Goal: Task Accomplishment & Management: Use online tool/utility

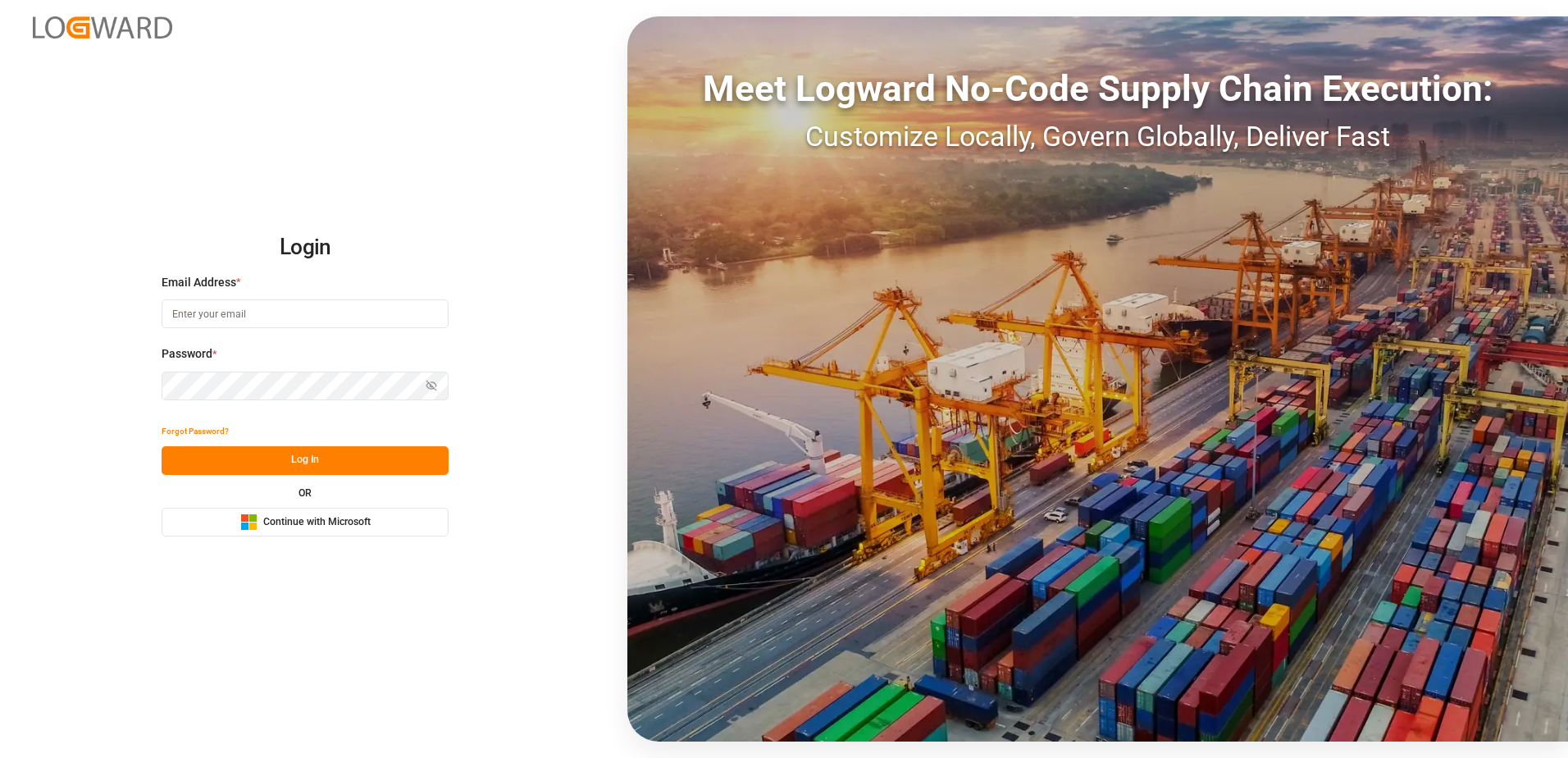
click at [282, 520] on span "Continue with Microsoft" at bounding box center [316, 523] width 107 height 15
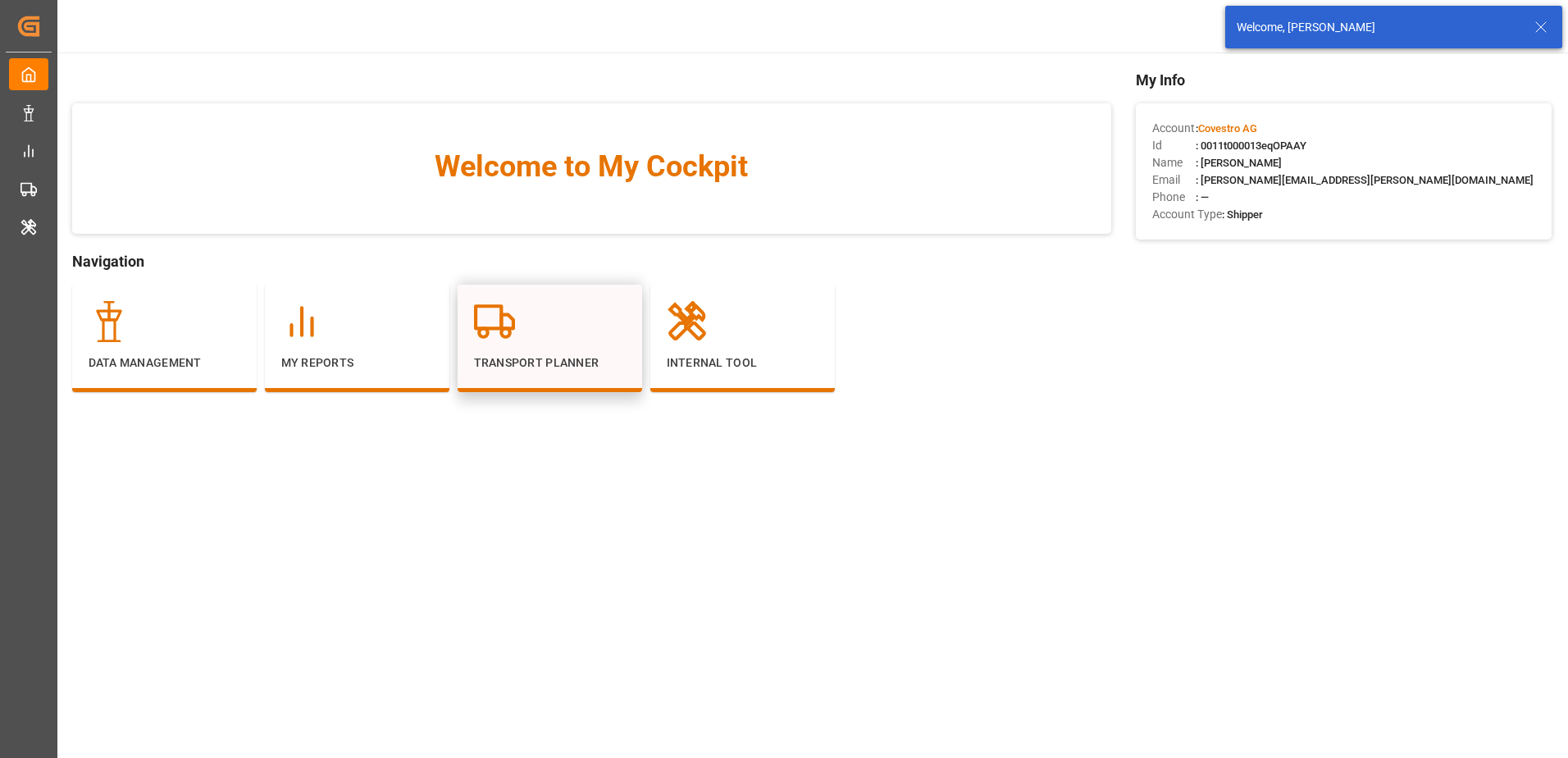
click at [539, 352] on div "Transport Planner" at bounding box center [550, 336] width 152 height 71
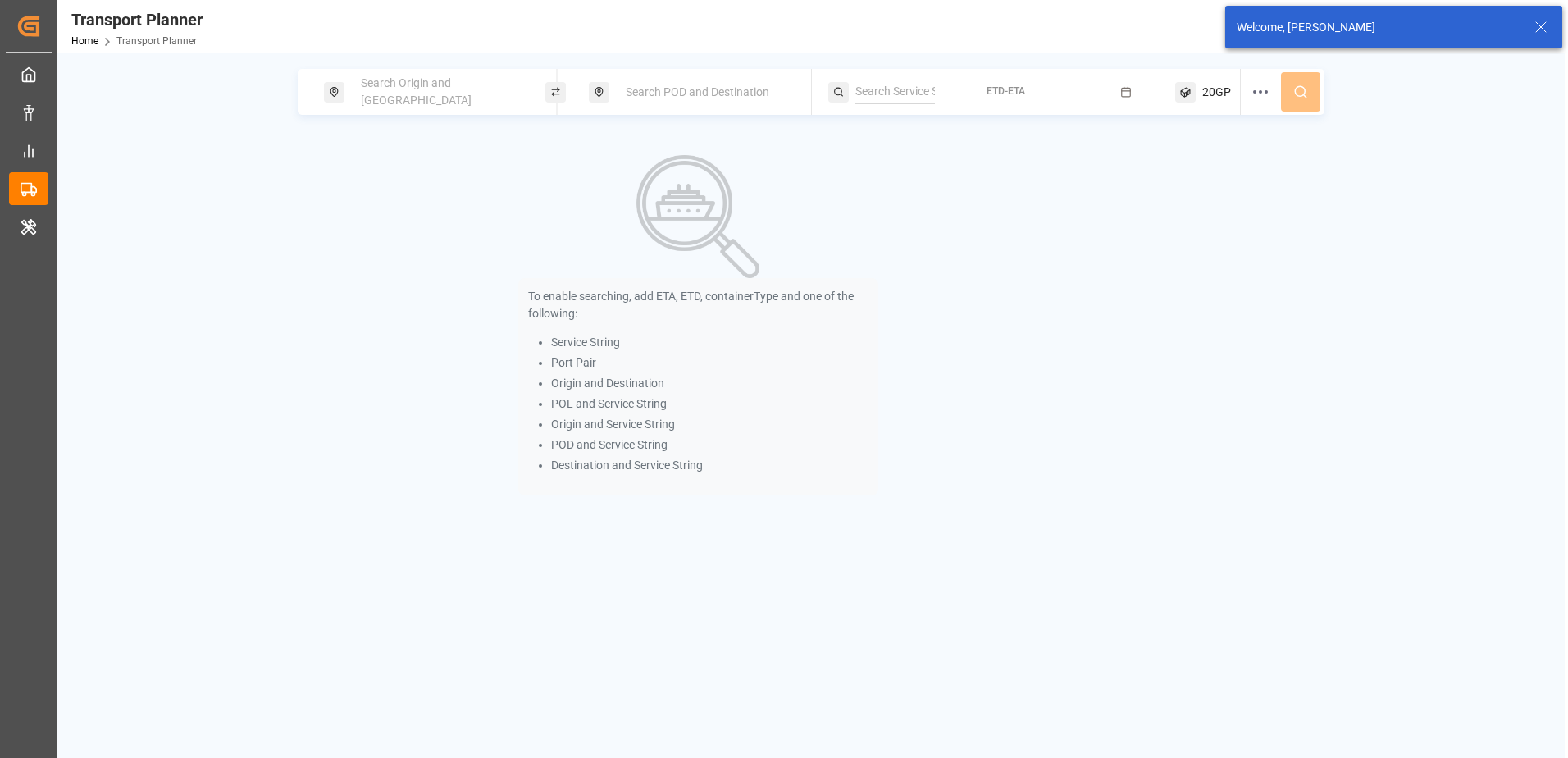
click at [451, 81] on div "Search Origin and [GEOGRAPHIC_DATA]" at bounding box center [439, 92] width 177 height 47
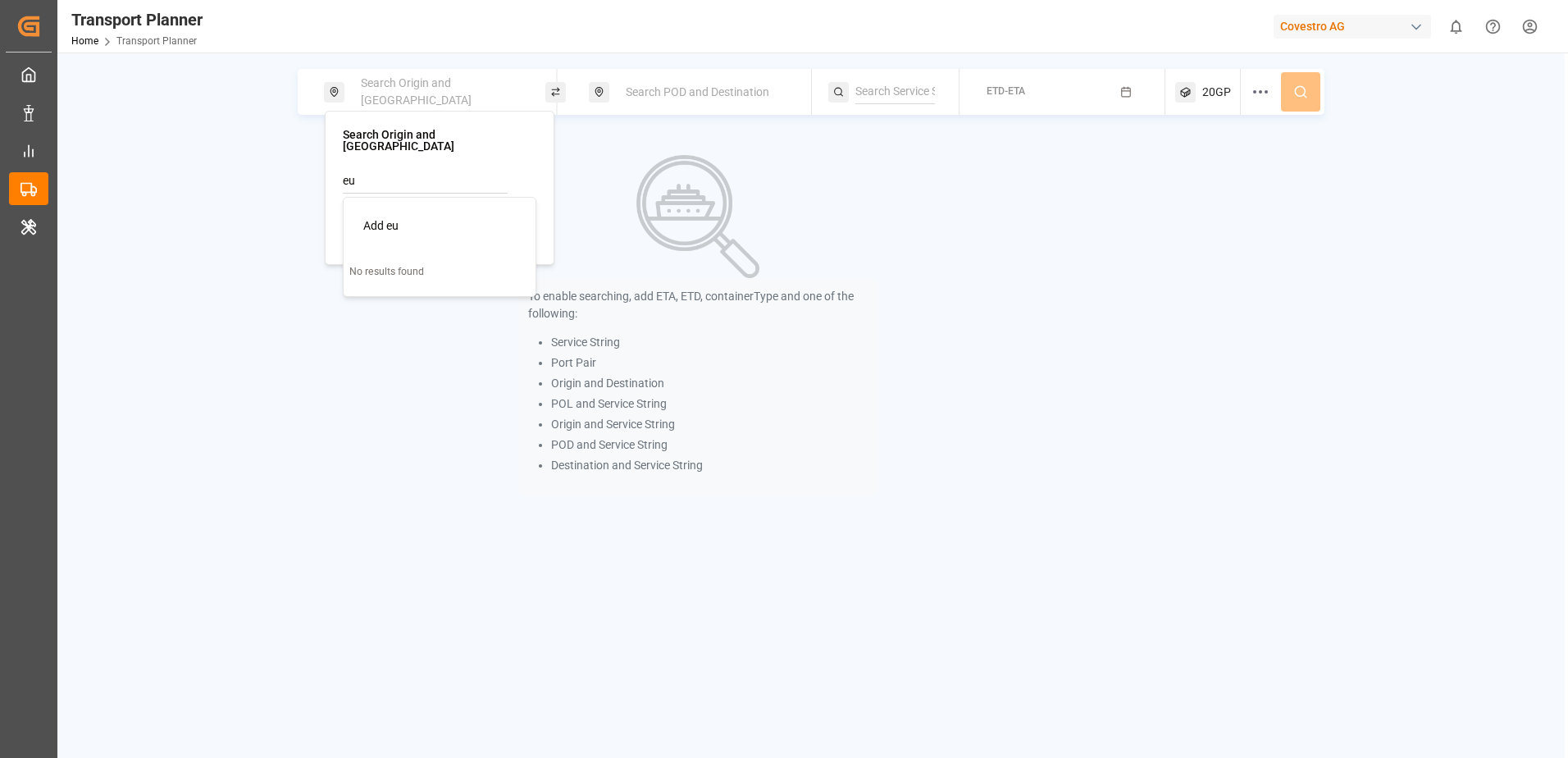
type input "e"
click at [409, 219] on span "NWC / EU" at bounding box center [388, 226] width 49 height 13
type input "NWC / EU"
click at [658, 91] on span "Search POD and Destination" at bounding box center [697, 92] width 143 height 13
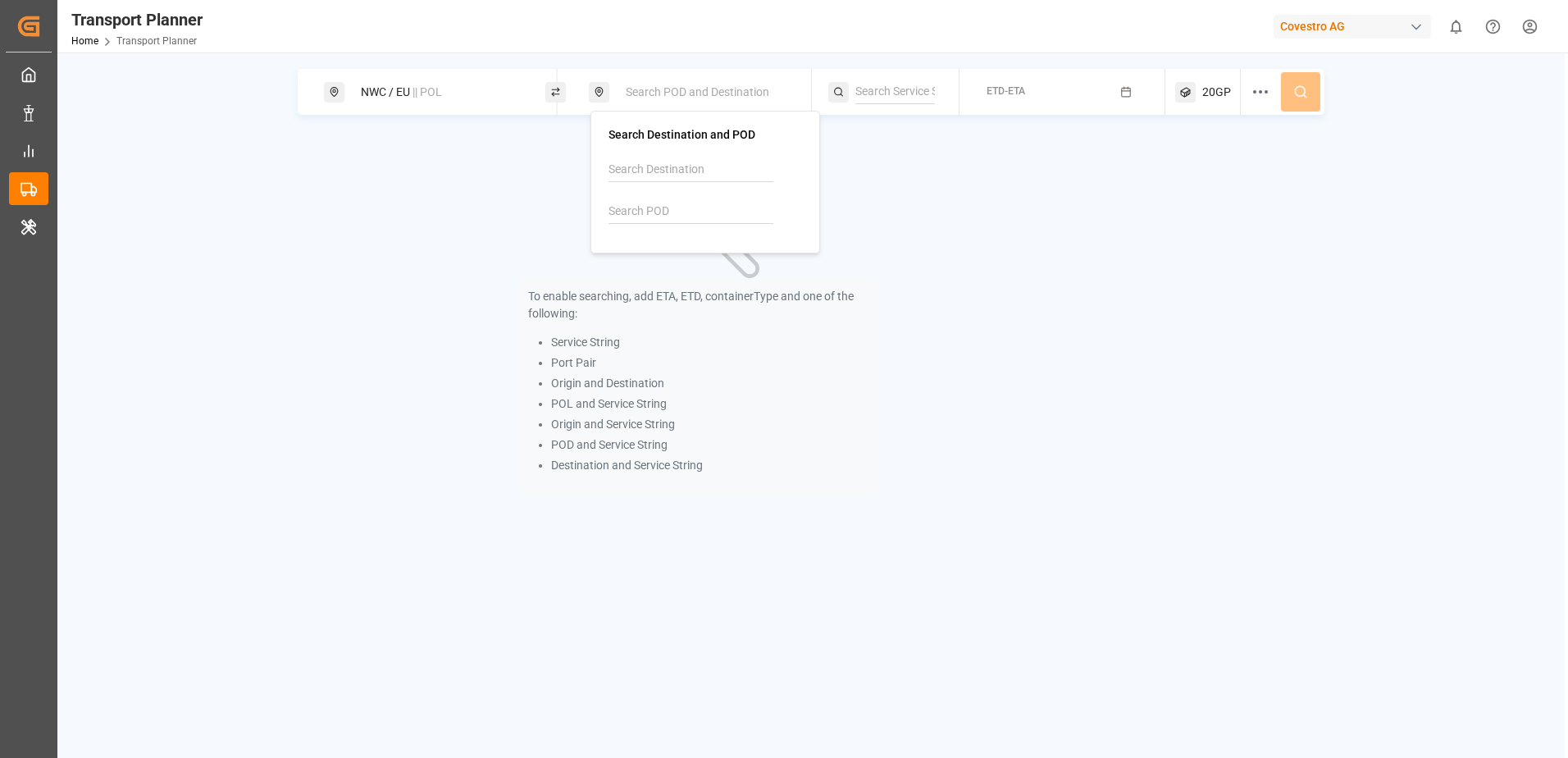
click at [638, 212] on input at bounding box center [691, 211] width 165 height 24
click at [662, 266] on div "Yarimca" at bounding box center [650, 273] width 42 height 17
type input "TRYAR"
click at [964, 221] on div "To enable searching, add ETA, ETD, containerType and one of the following: Serv…" at bounding box center [698, 325] width 801 height 379
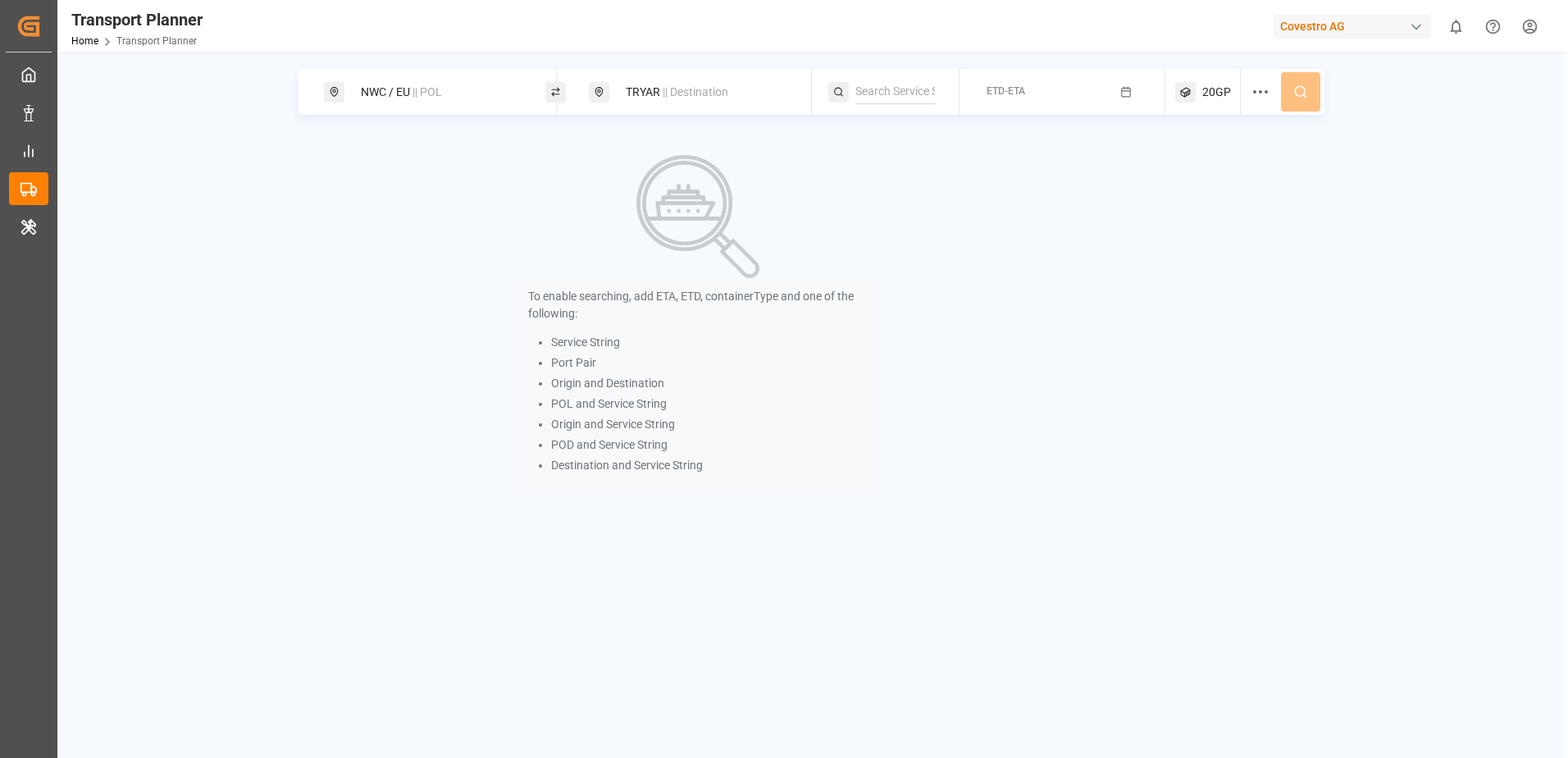
click at [1034, 95] on button "ETD-ETA" at bounding box center [1062, 92] width 186 height 32
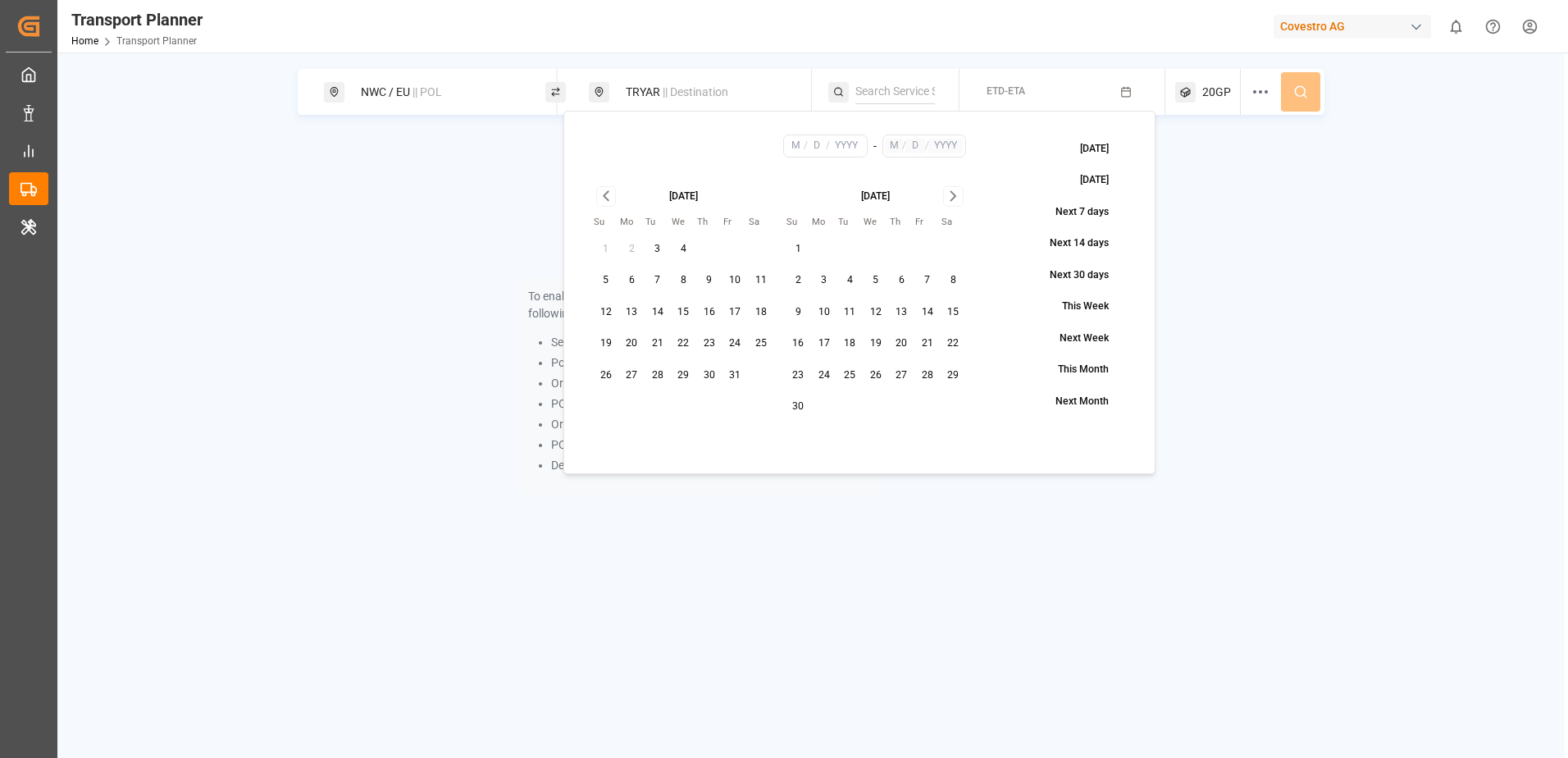
click at [604, 314] on button "12" at bounding box center [605, 312] width 26 height 26
type input "10"
type input "12"
type input "2025"
click at [955, 196] on icon "Go to next month" at bounding box center [953, 196] width 5 height 9
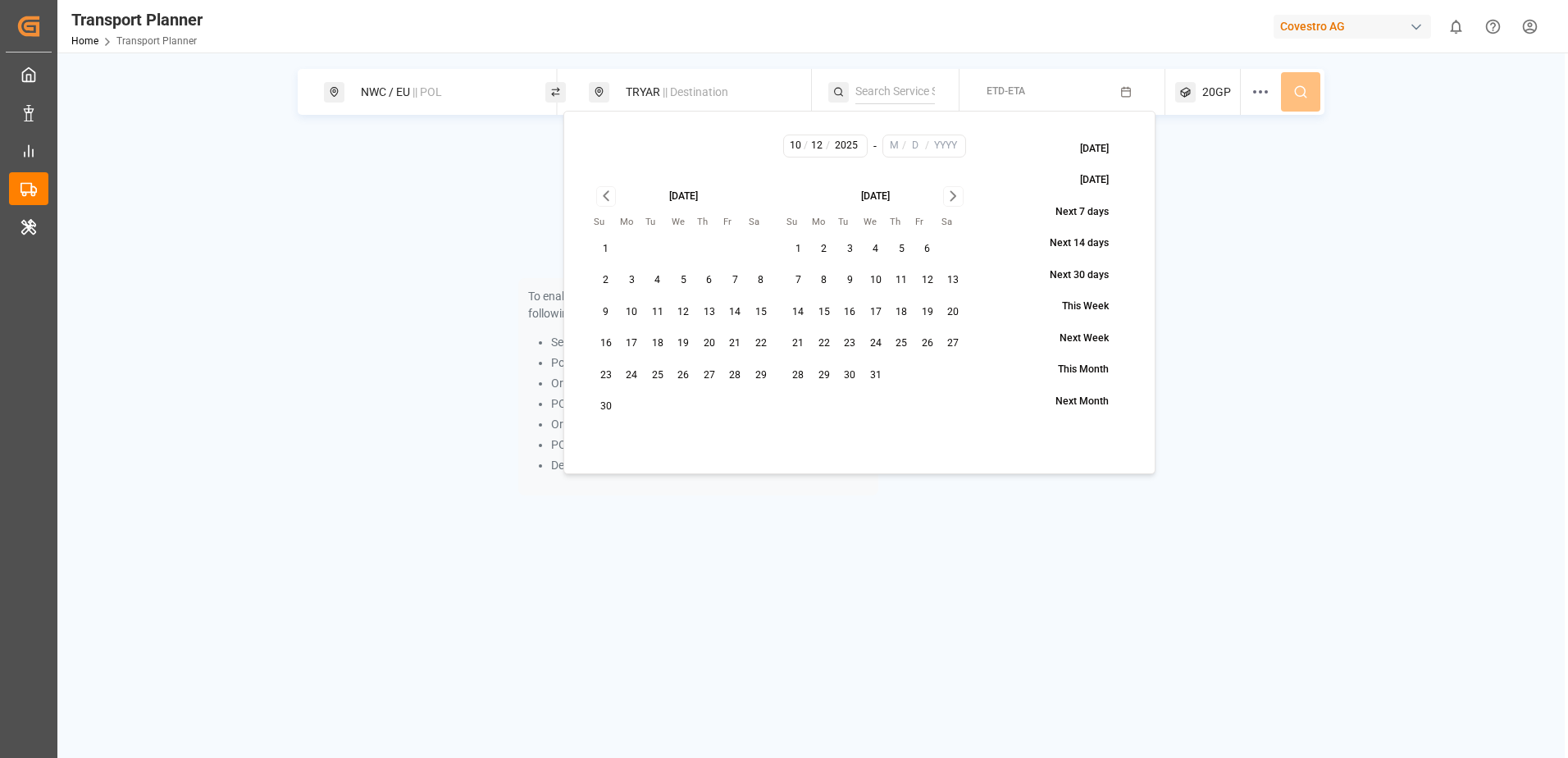
click at [955, 196] on icon "Go to next month" at bounding box center [953, 196] width 5 height 9
click at [931, 374] on button "30" at bounding box center [927, 375] width 26 height 26
type input "1"
type input "30"
type input "2026"
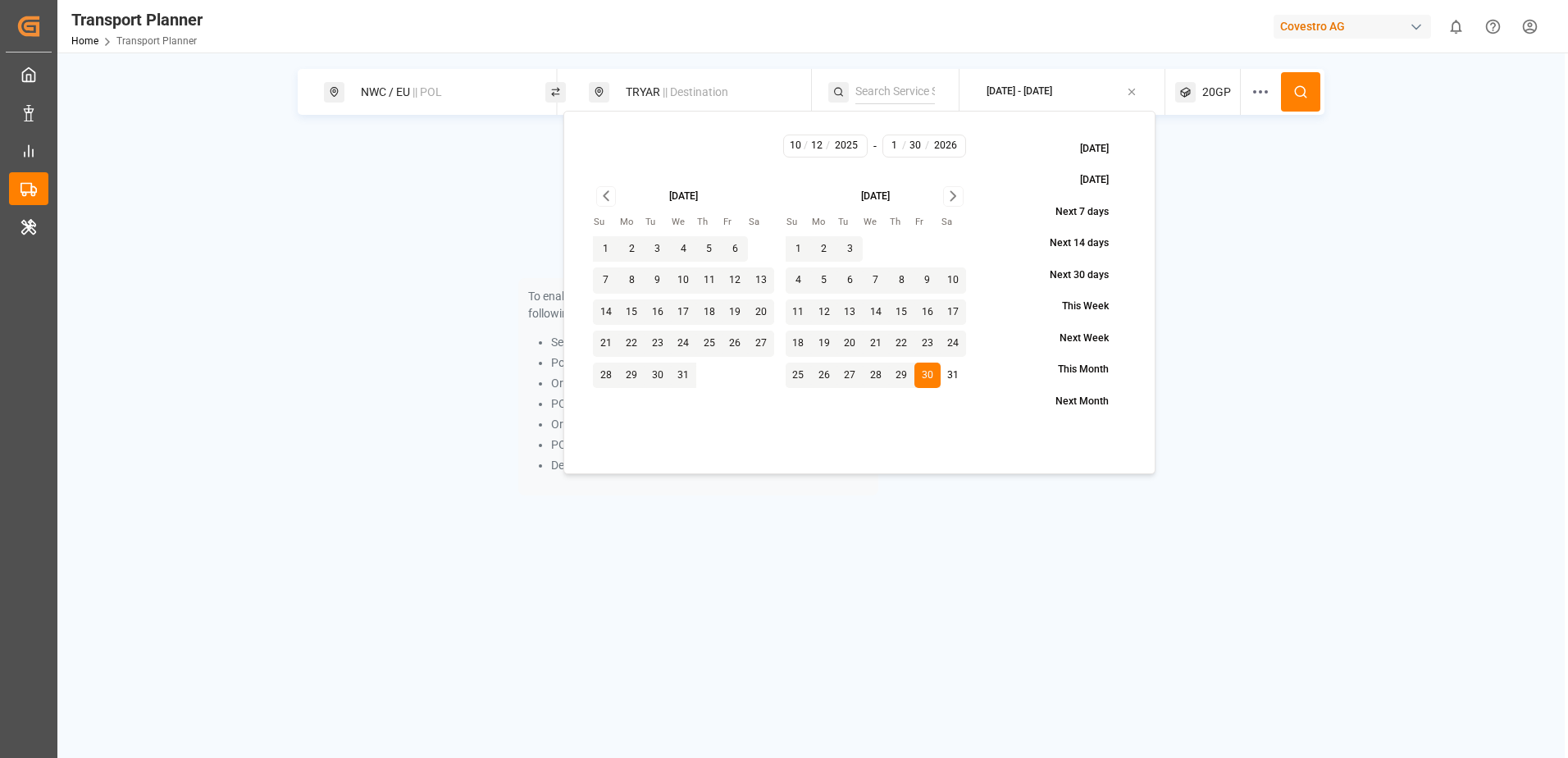
click at [1264, 273] on div "To enable searching, add ETA, ETD, containerType and one of the following: Serv…" at bounding box center [811, 325] width 1027 height 379
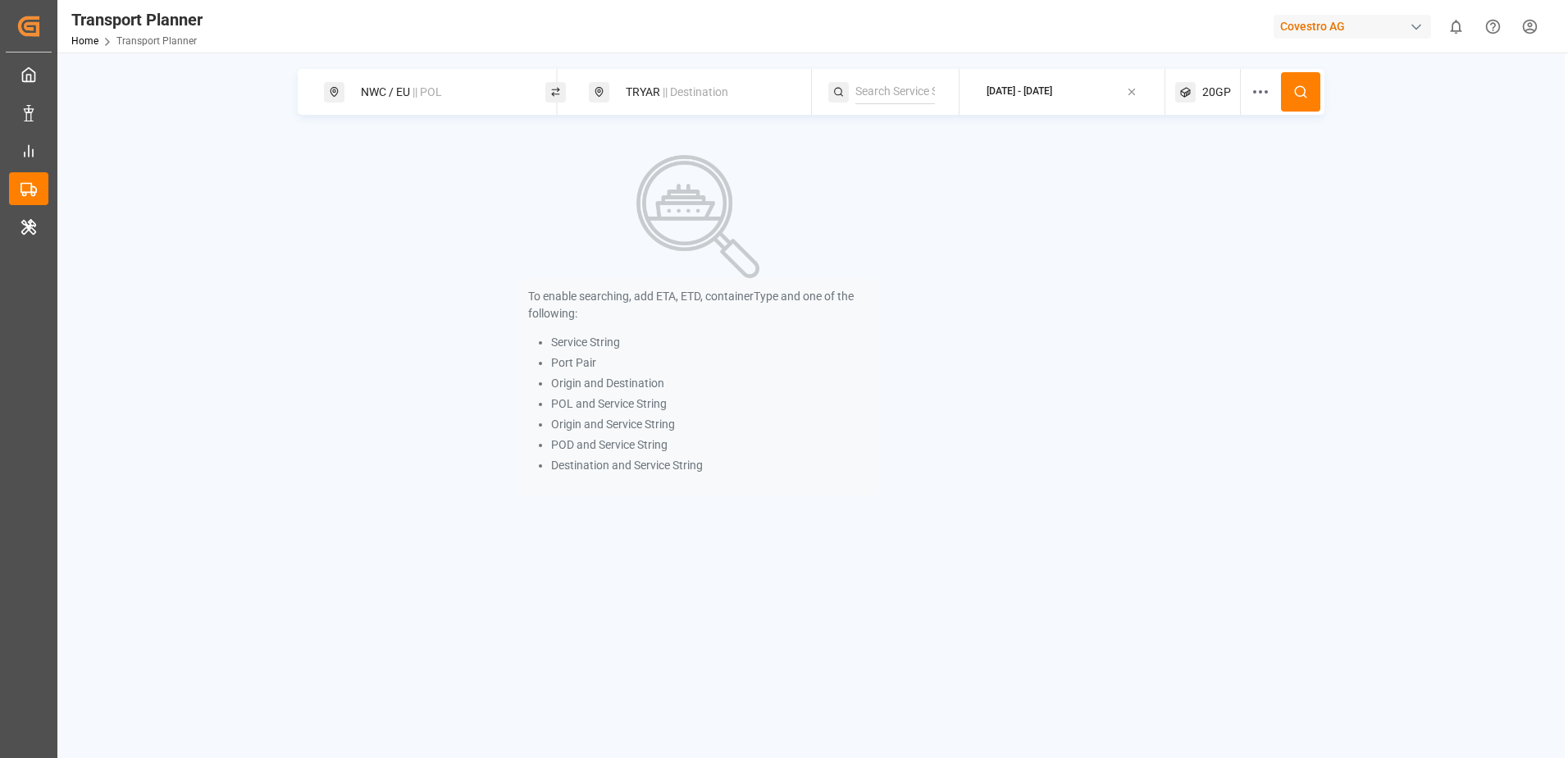
click at [1215, 89] on span "20GP" at bounding box center [1216, 92] width 29 height 17
click at [1199, 171] on small "20GP" at bounding box center [1178, 171] width 57 height 12
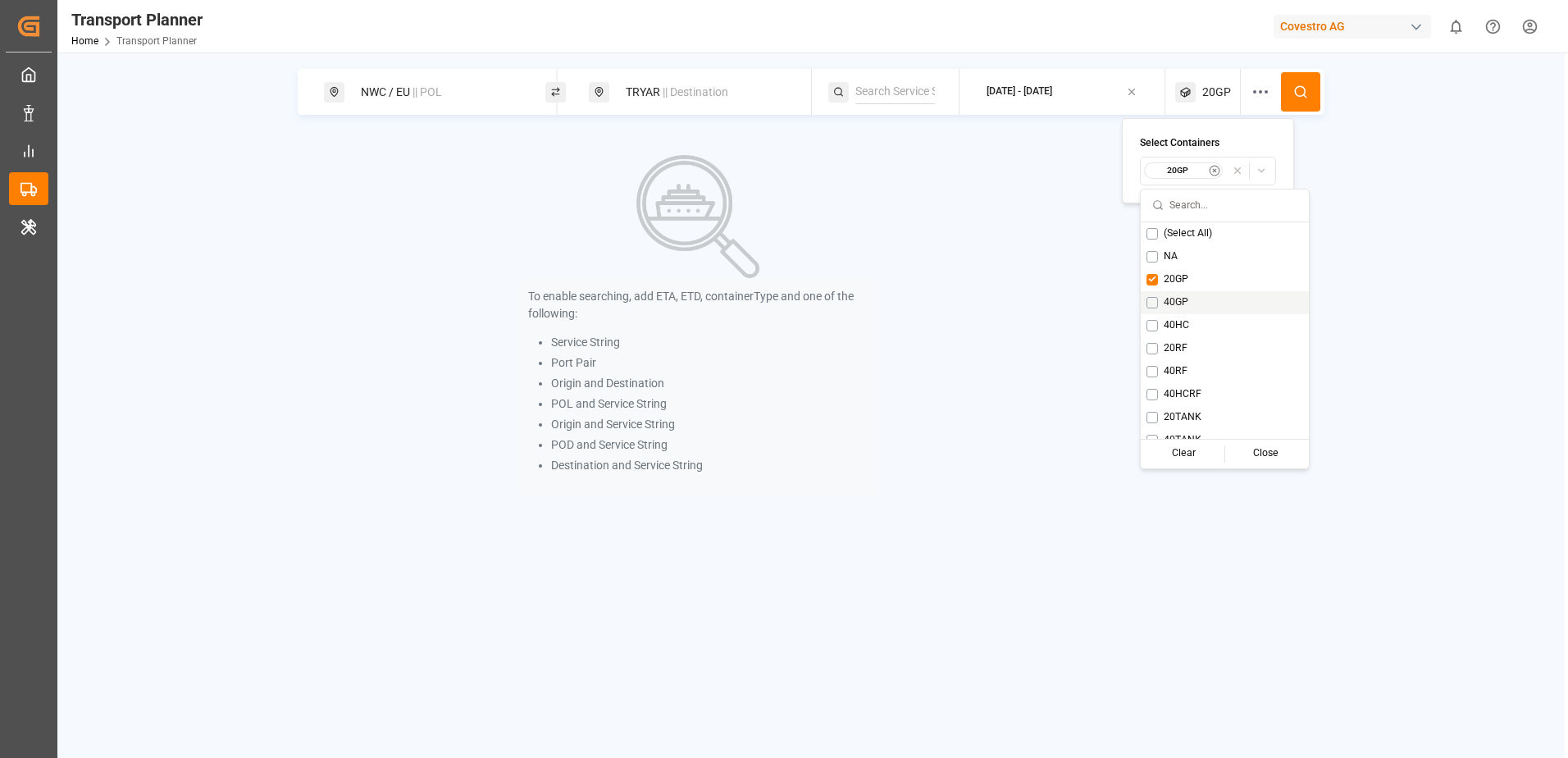
click at [1157, 301] on button "Suggestions" at bounding box center [1152, 303] width 12 height 12
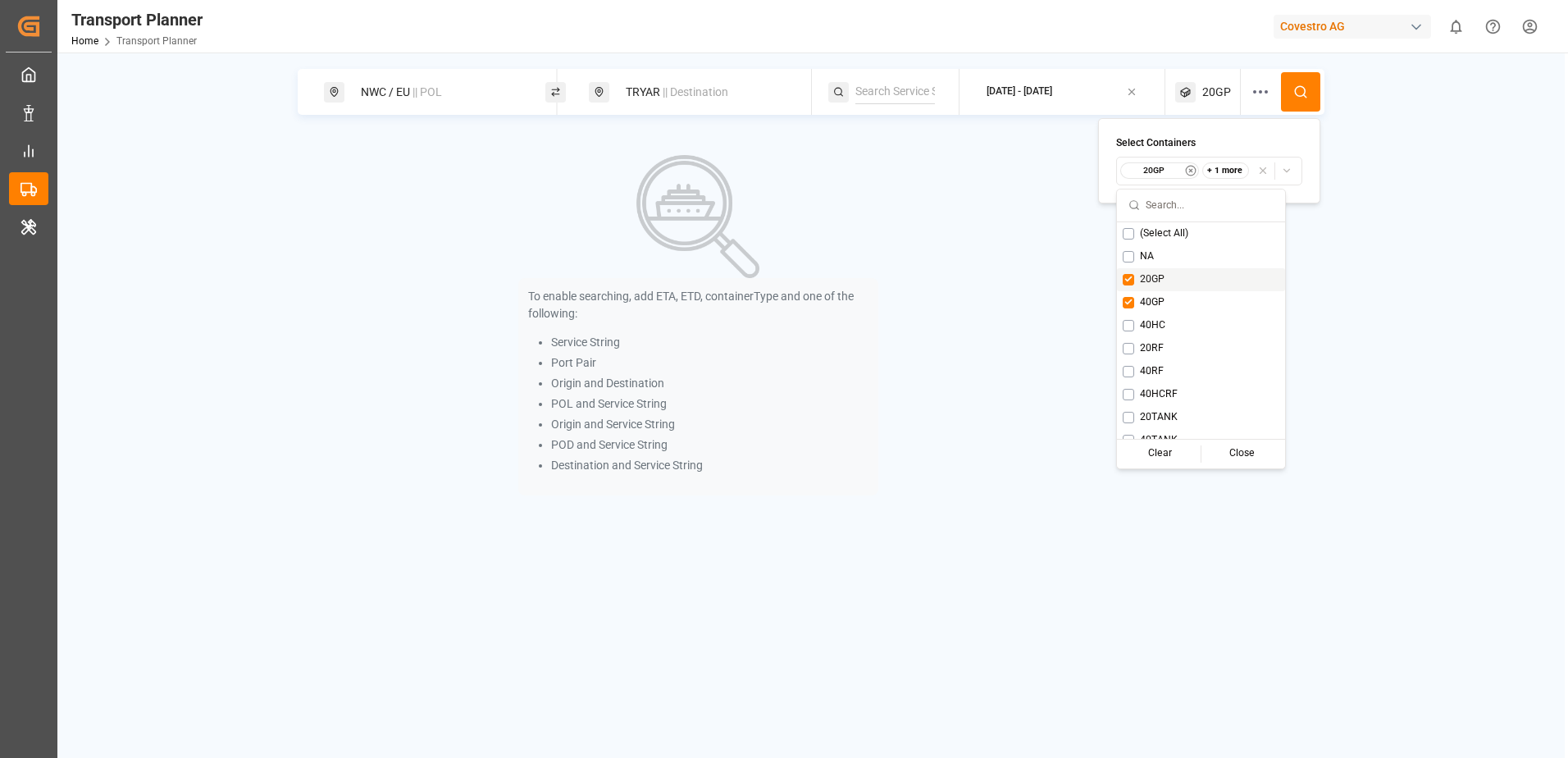
click at [1136, 276] on div "20GP" at bounding box center [1200, 279] width 168 height 23
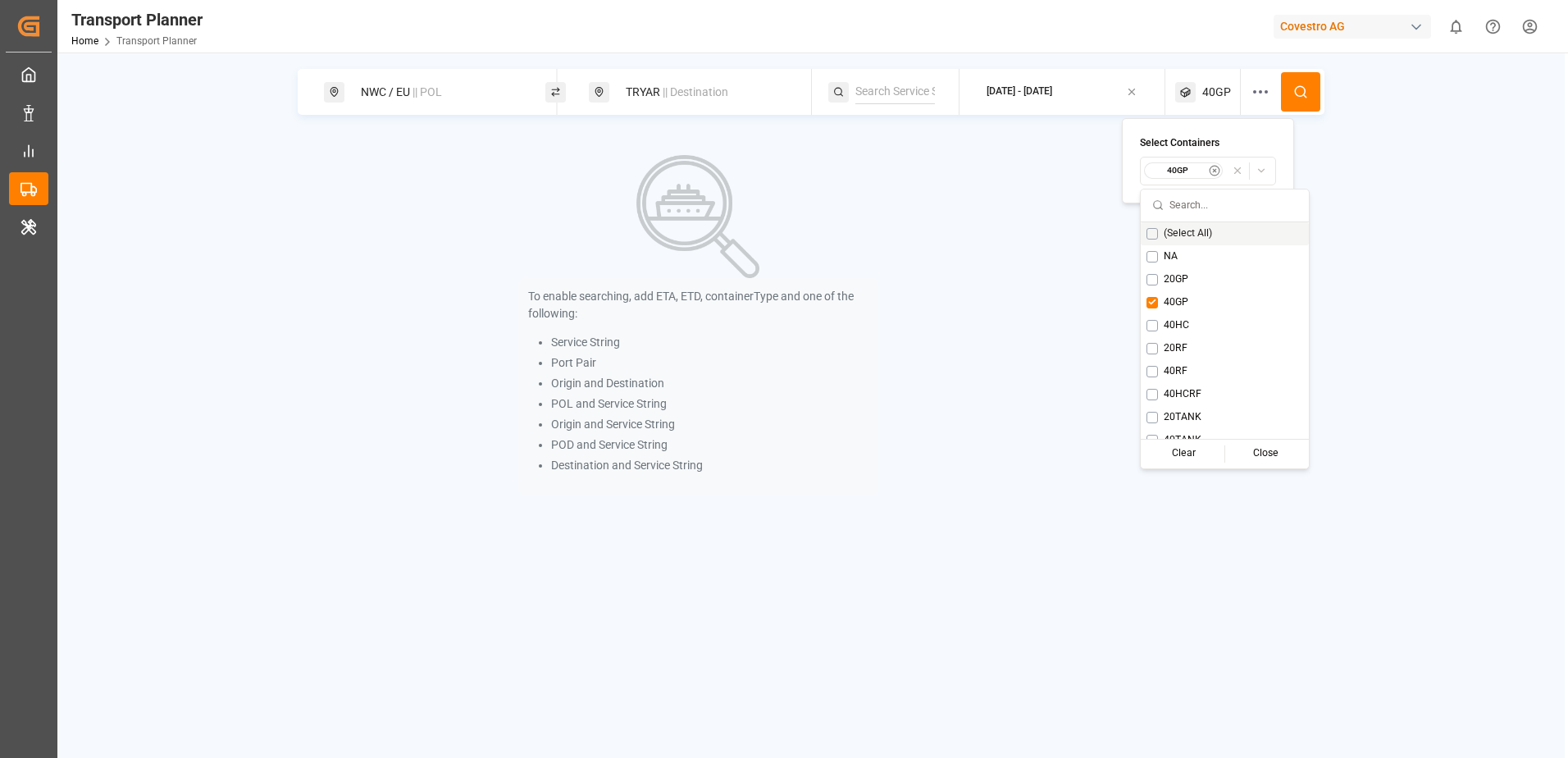
click at [1339, 226] on div "NWC / [GEOGRAPHIC_DATA] || POL TRYAR || Destination [DATE] - [DATE] 40GP To ena…" at bounding box center [811, 292] width 1507 height 445
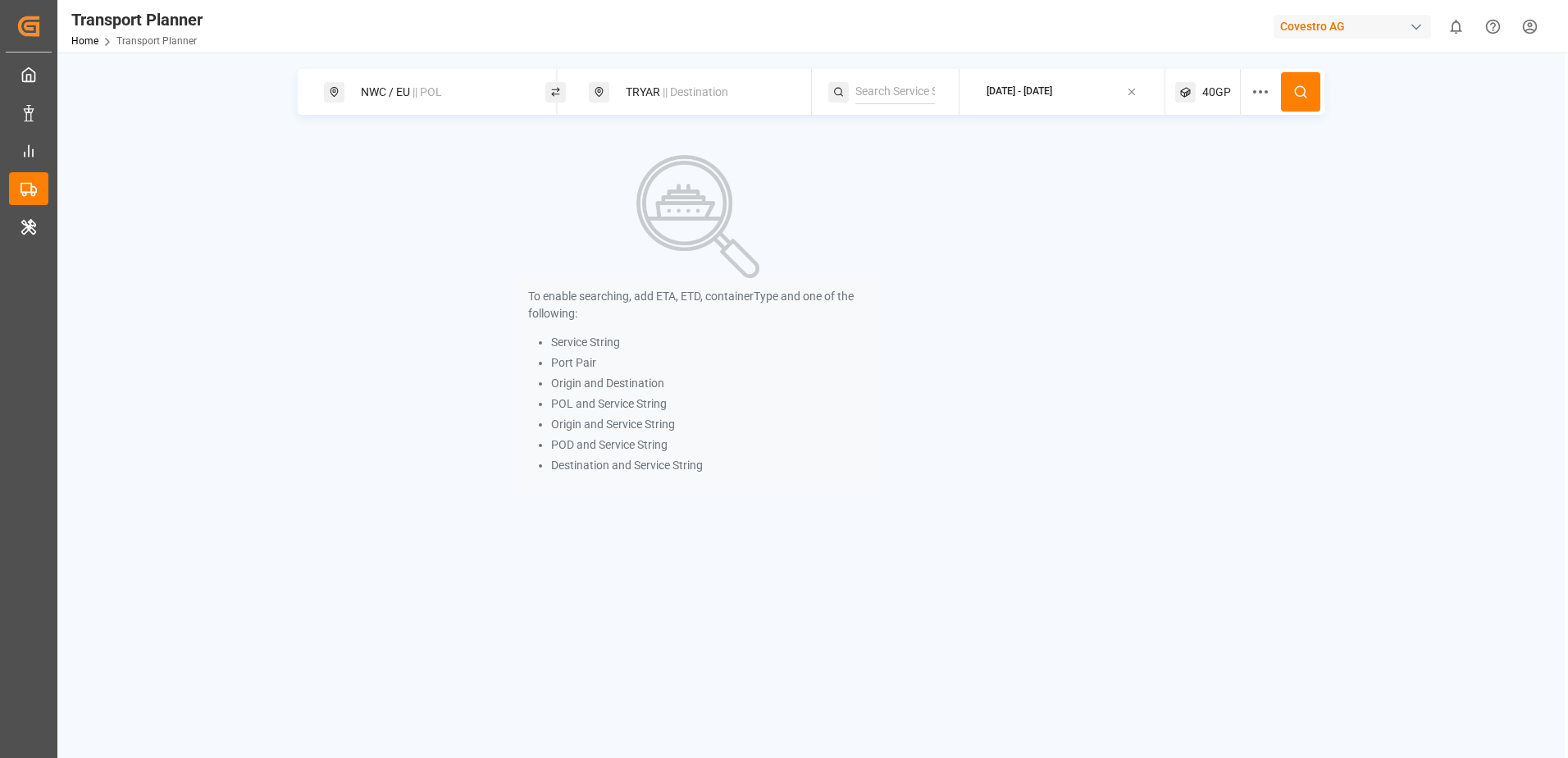
click at [1302, 104] on button at bounding box center [1300, 92] width 40 height 40
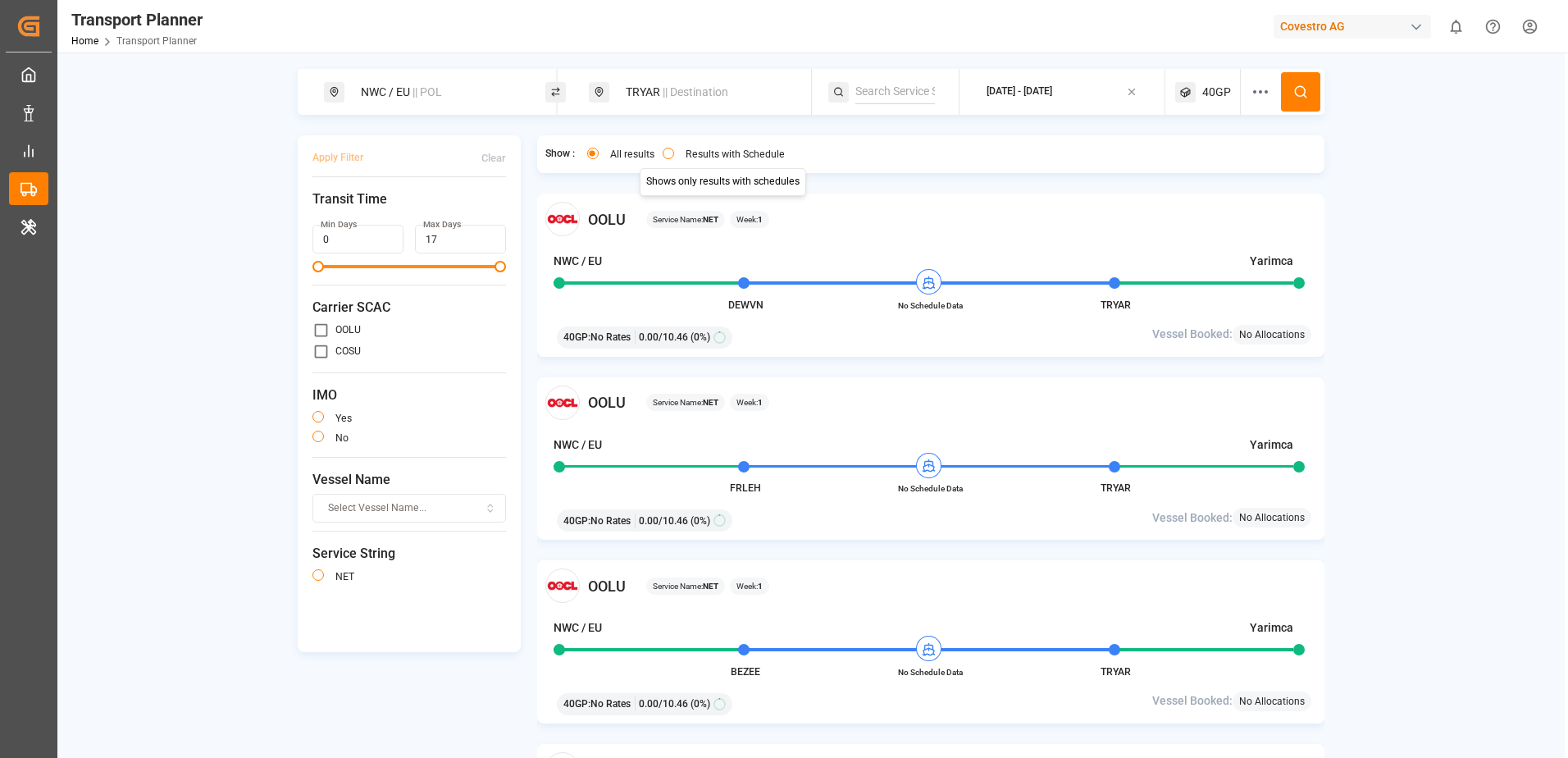
click at [674, 154] on button "Results with Schedule" at bounding box center [669, 153] width 12 height 12
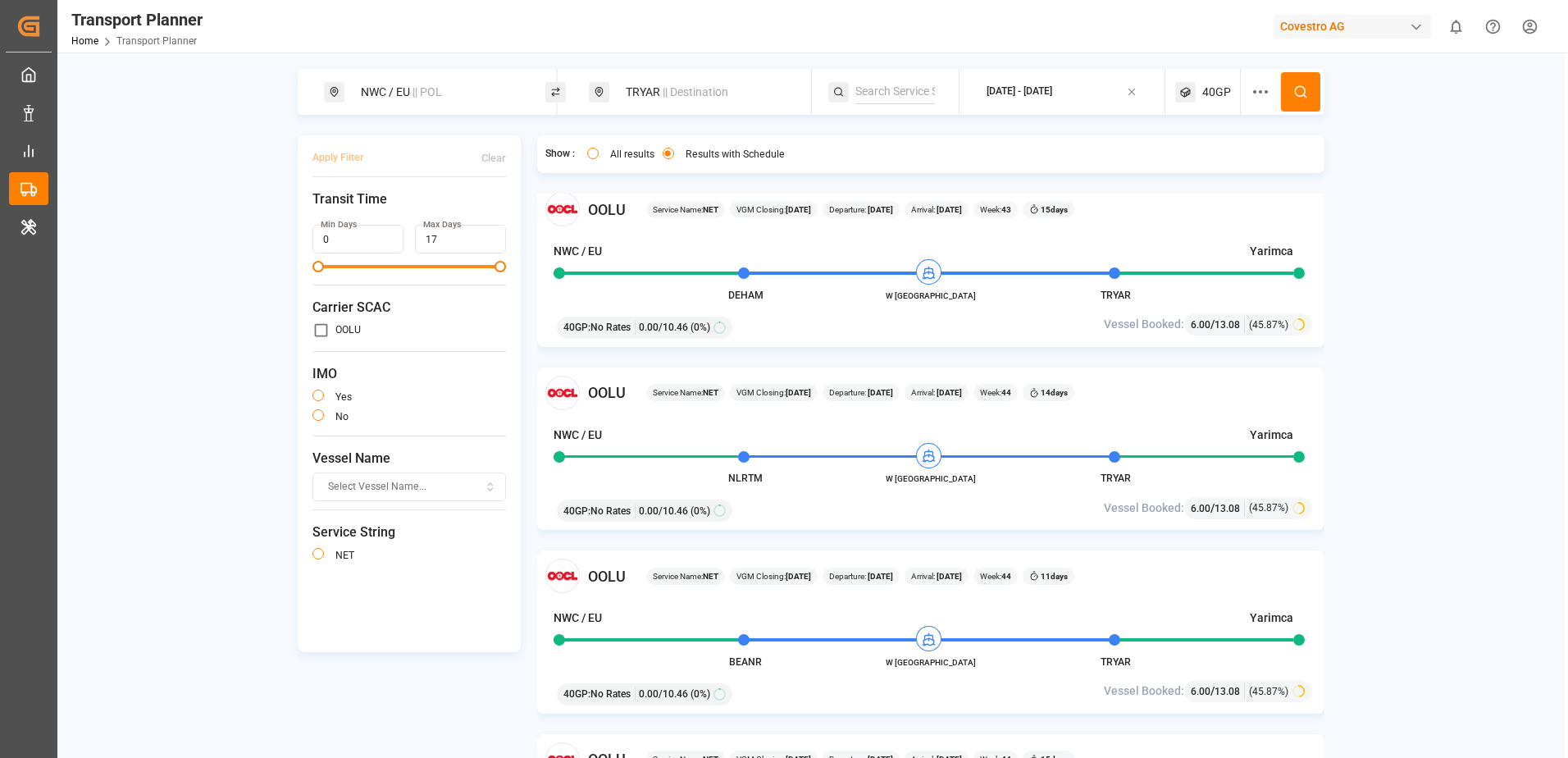
scroll to position [1641, 0]
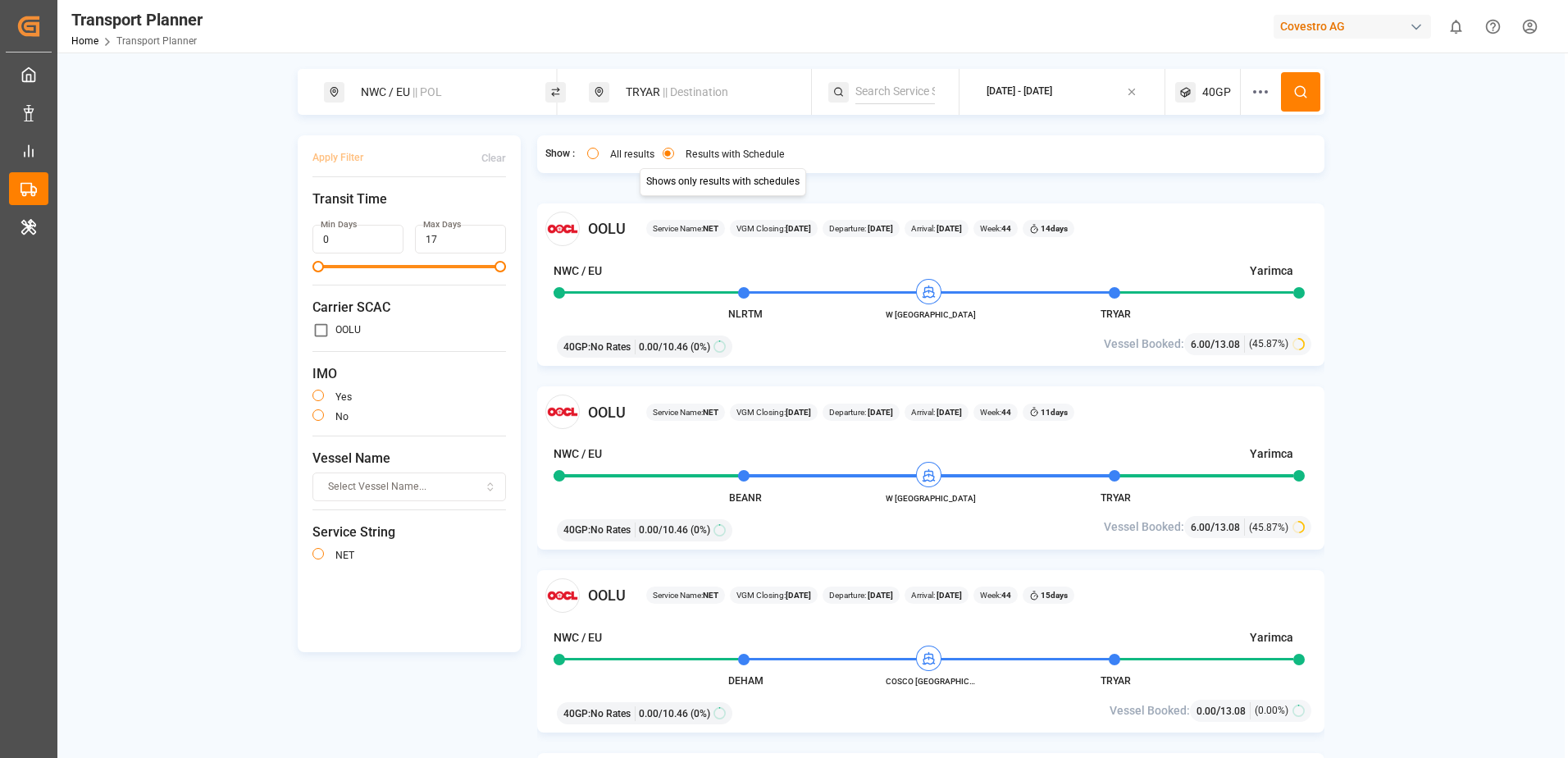
click at [413, 99] on span "|| POL" at bounding box center [427, 92] width 30 height 13
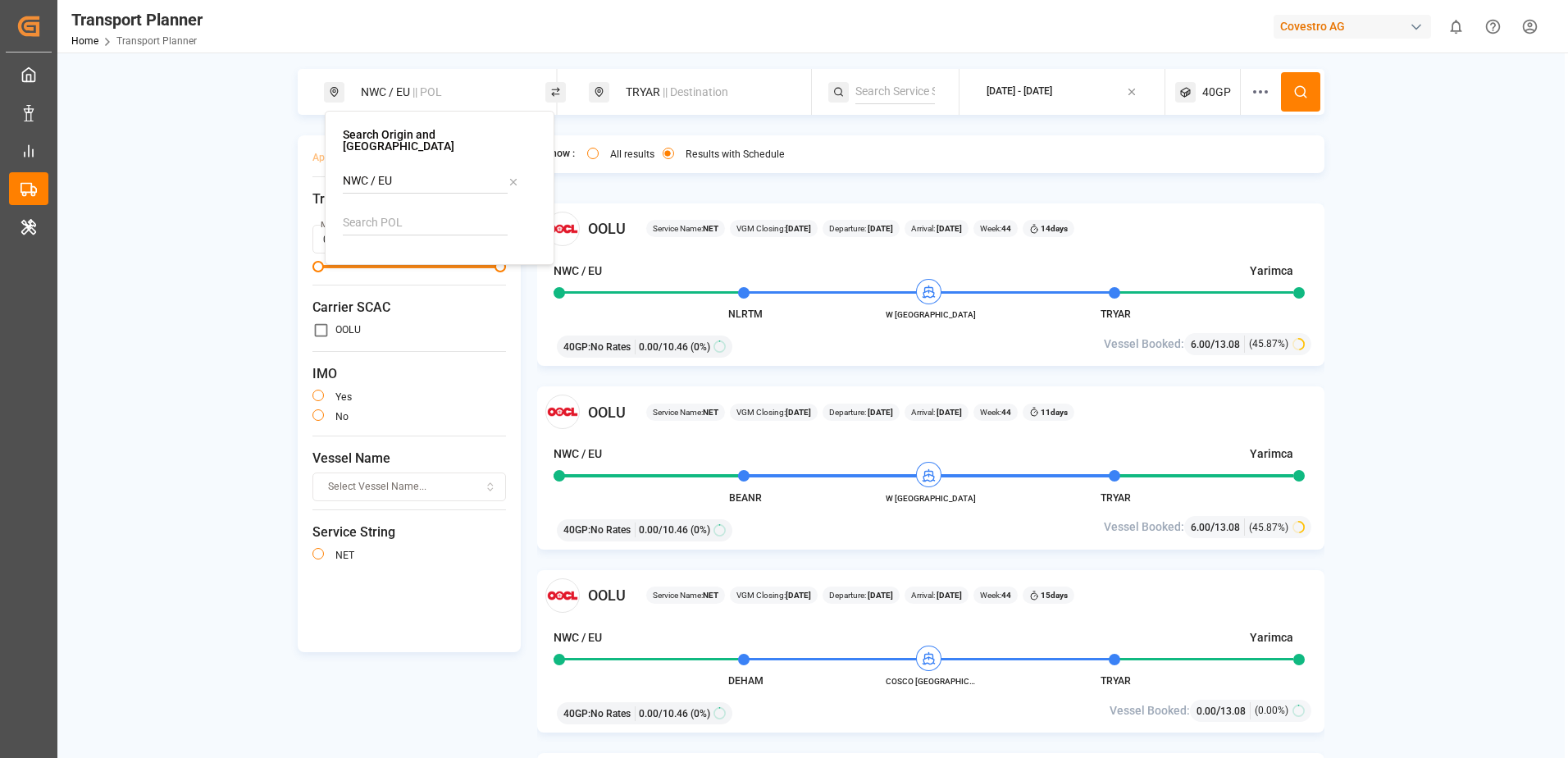
click at [509, 176] on icon at bounding box center [513, 182] width 12 height 12
click at [451, 170] on input at bounding box center [426, 180] width 165 height 24
click at [432, 250] on span "France Main Ports" at bounding box center [410, 256] width 94 height 13
type input "France Main Ports"
click at [669, 92] on span "|| Destination" at bounding box center [695, 92] width 66 height 13
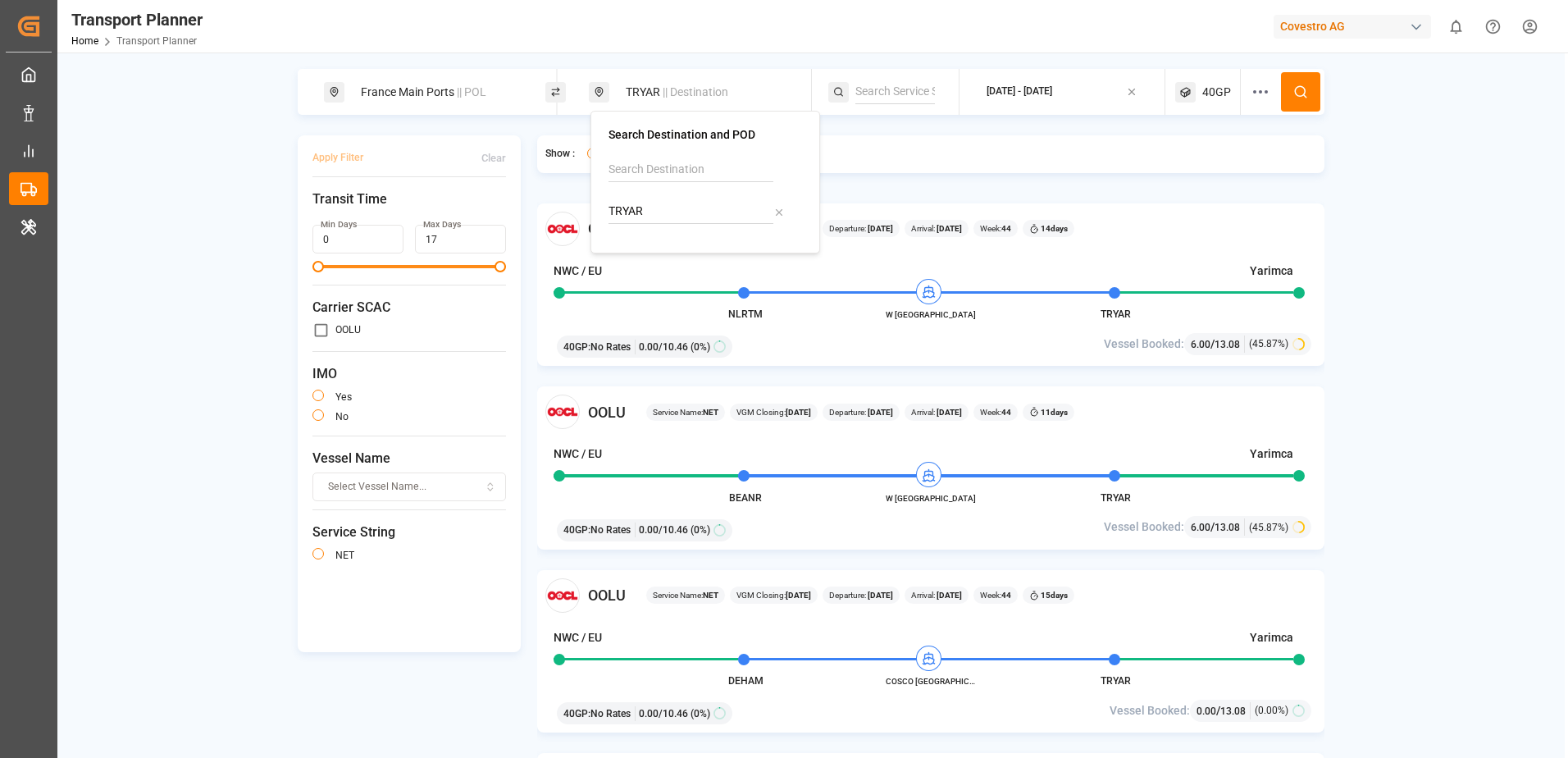
drag, startPoint x: 663, startPoint y: 209, endPoint x: 649, endPoint y: 206, distance: 14.3
click at [649, 206] on input "TRYAR" at bounding box center [691, 211] width 165 height 24
type input "T"
click at [671, 264] on span "GHTEM" at bounding box center [670, 256] width 40 height 17
type input "GHTEM"
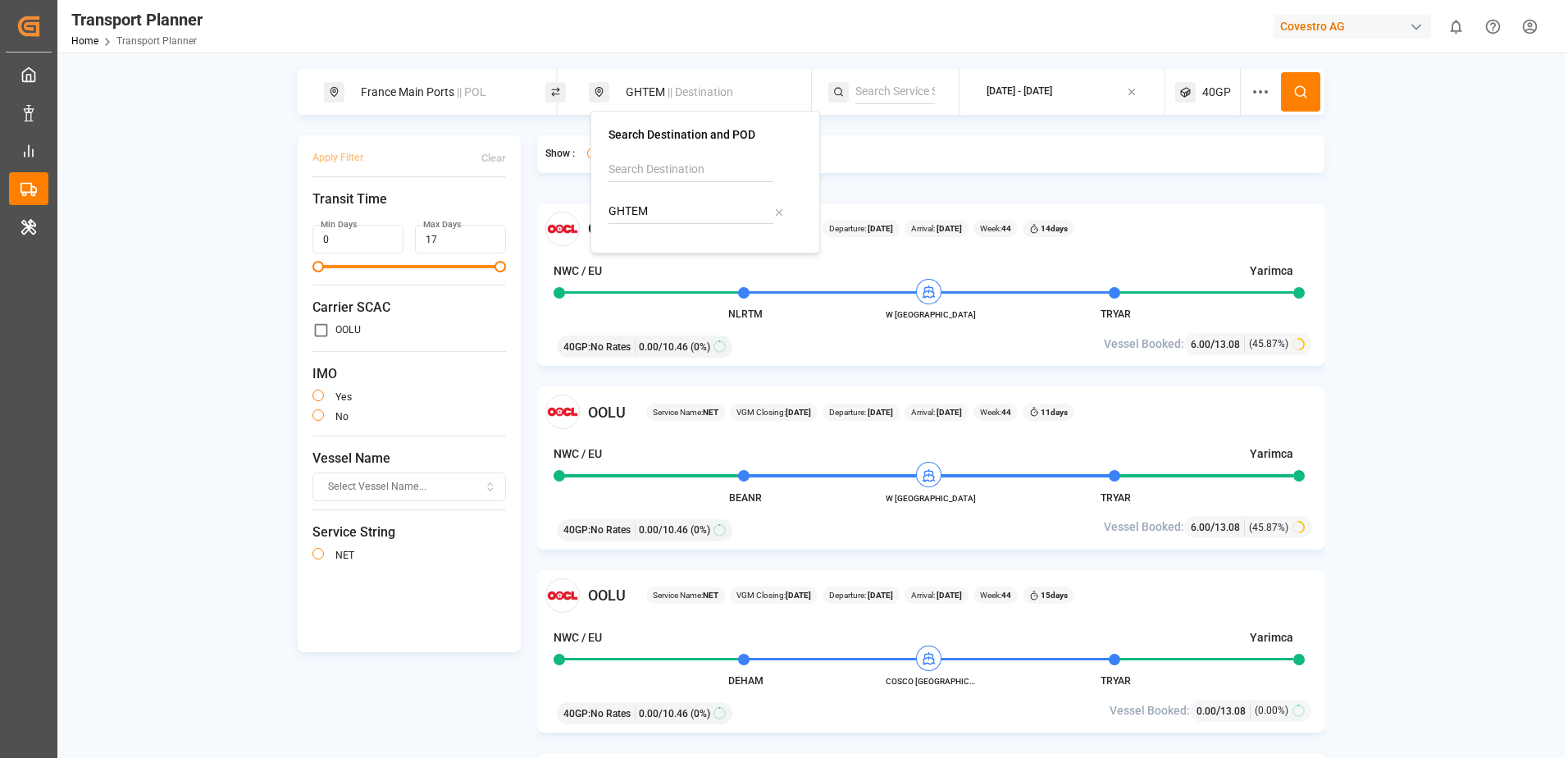
click at [1211, 87] on span "40GP" at bounding box center [1216, 92] width 29 height 17
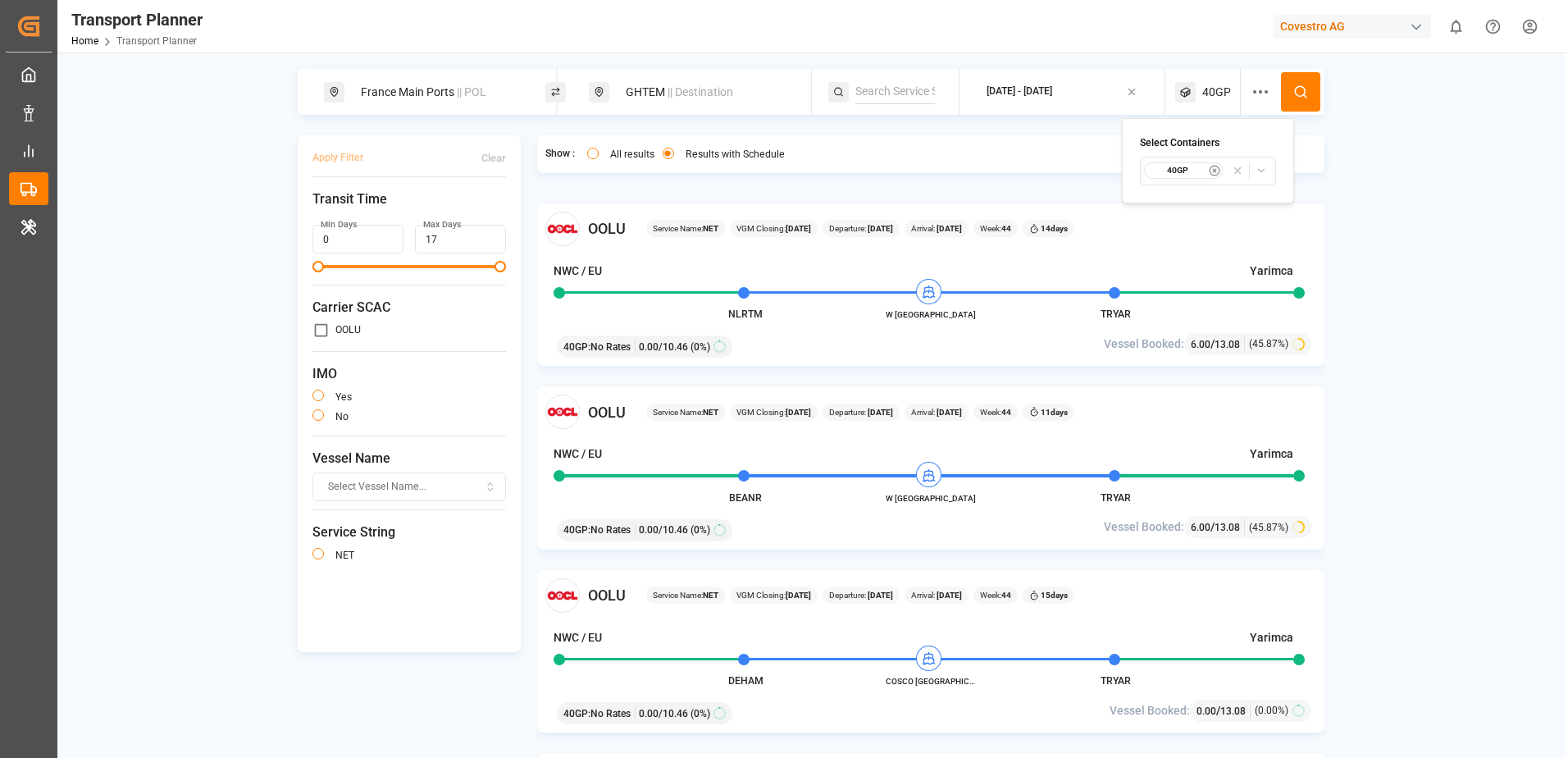
click at [1202, 168] on small "40GP" at bounding box center [1178, 171] width 57 height 12
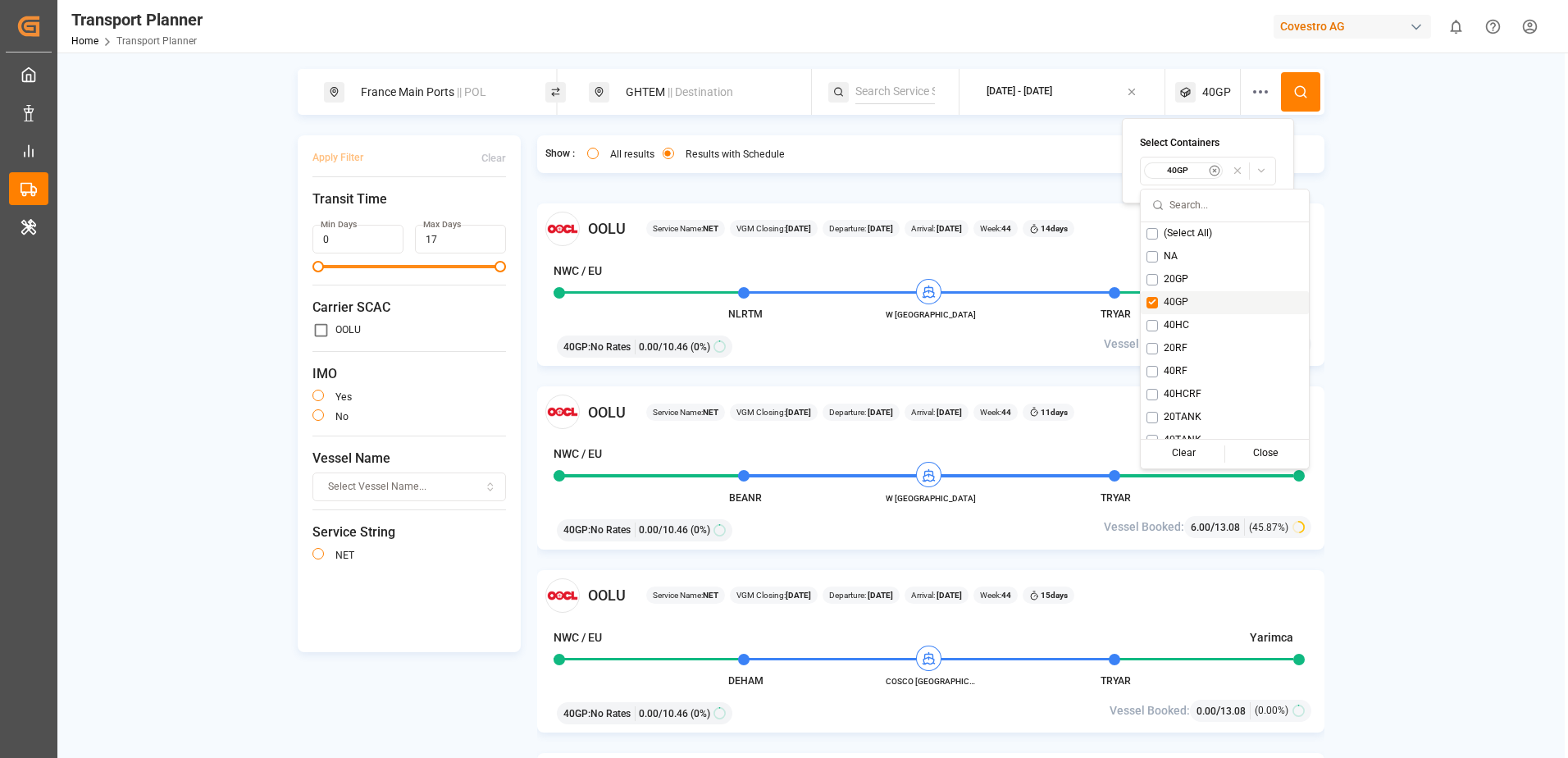
click at [1152, 298] on button "Suggestions" at bounding box center [1152, 303] width 12 height 12
click at [1152, 275] on span "20GP" at bounding box center [1160, 280] width 24 height 15
drag, startPoint x: 1351, startPoint y: 170, endPoint x: 1351, endPoint y: 163, distance: 7.0
click at [1351, 169] on div "France Main Ports || POL GHTEM || Destination [DATE] - [DATE] 20GP Apply Filter…" at bounding box center [811, 434] width 1507 height 731
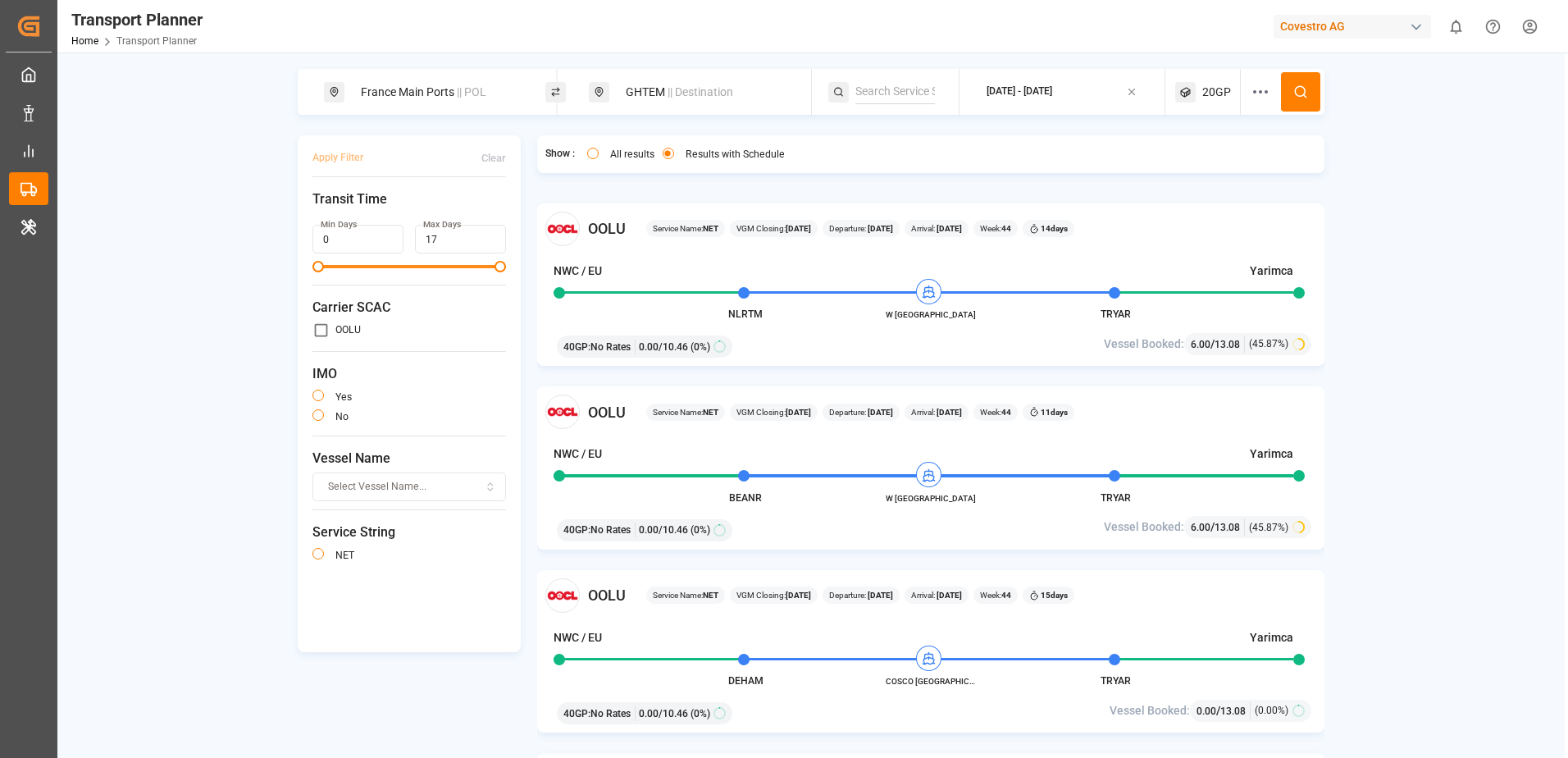
click at [1303, 94] on icon at bounding box center [1301, 92] width 15 height 15
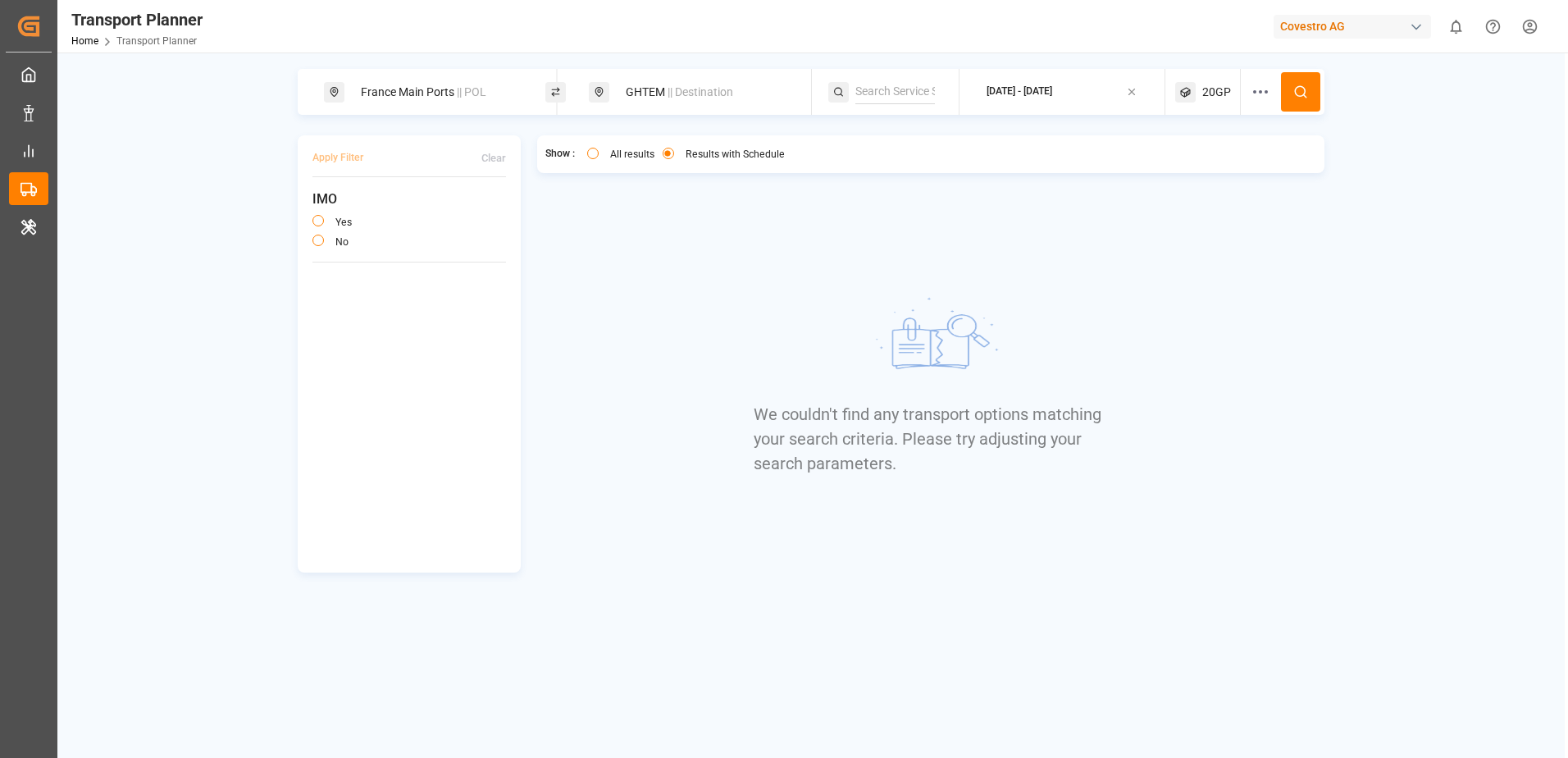
click at [395, 95] on div "France Main Ports || POL" at bounding box center [439, 92] width 177 height 30
click at [513, 179] on icon at bounding box center [513, 181] width 6 height 6
click at [406, 215] on input at bounding box center [426, 223] width 165 height 24
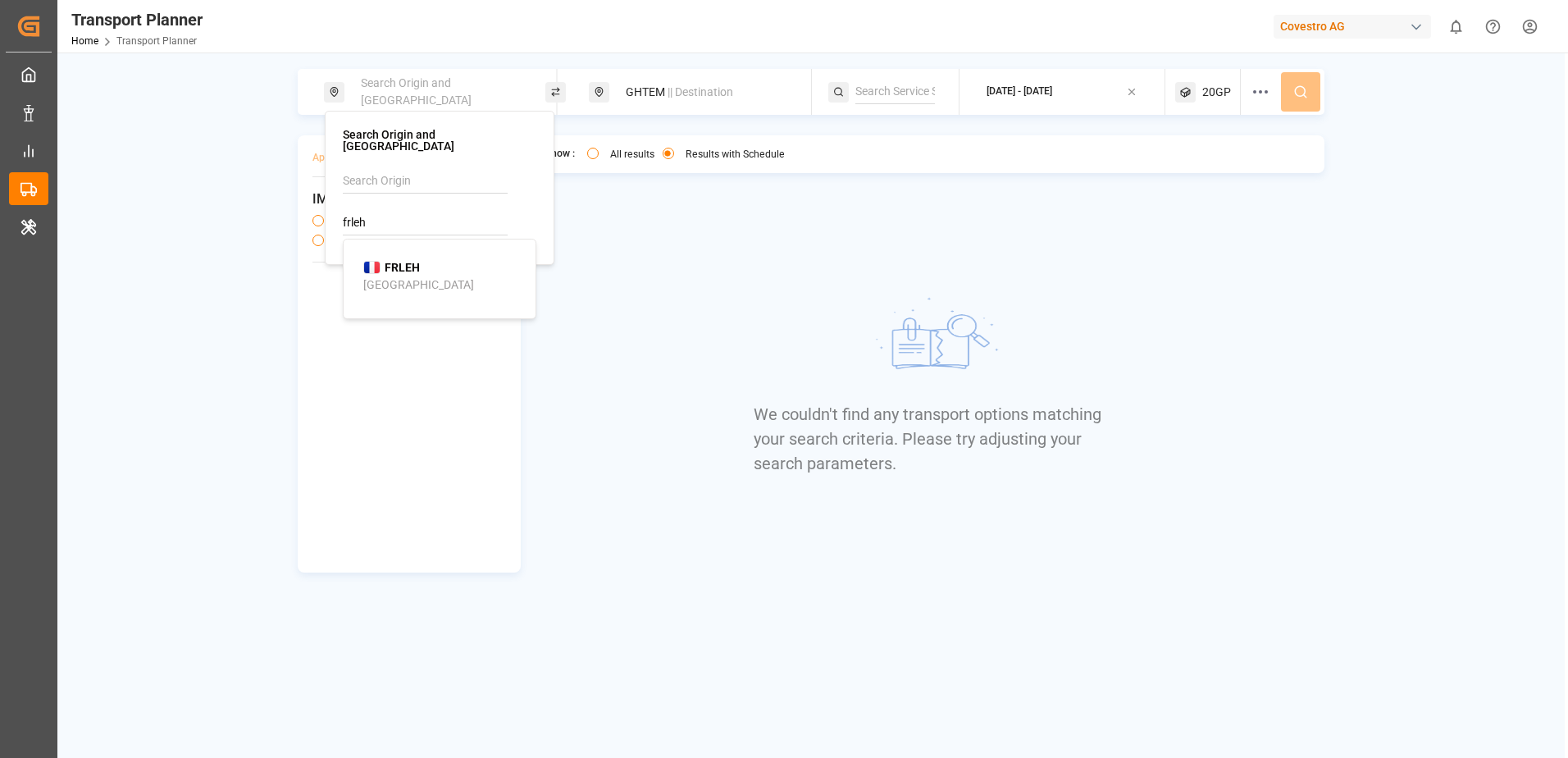
click at [423, 260] on div "FRLEH [GEOGRAPHIC_DATA]" at bounding box center [443, 276] width 159 height 35
type input "FRLEH"
click at [754, 247] on div "We couldn't find any transport options matching your search criteria. Please tr…" at bounding box center [931, 383] width 354 height 379
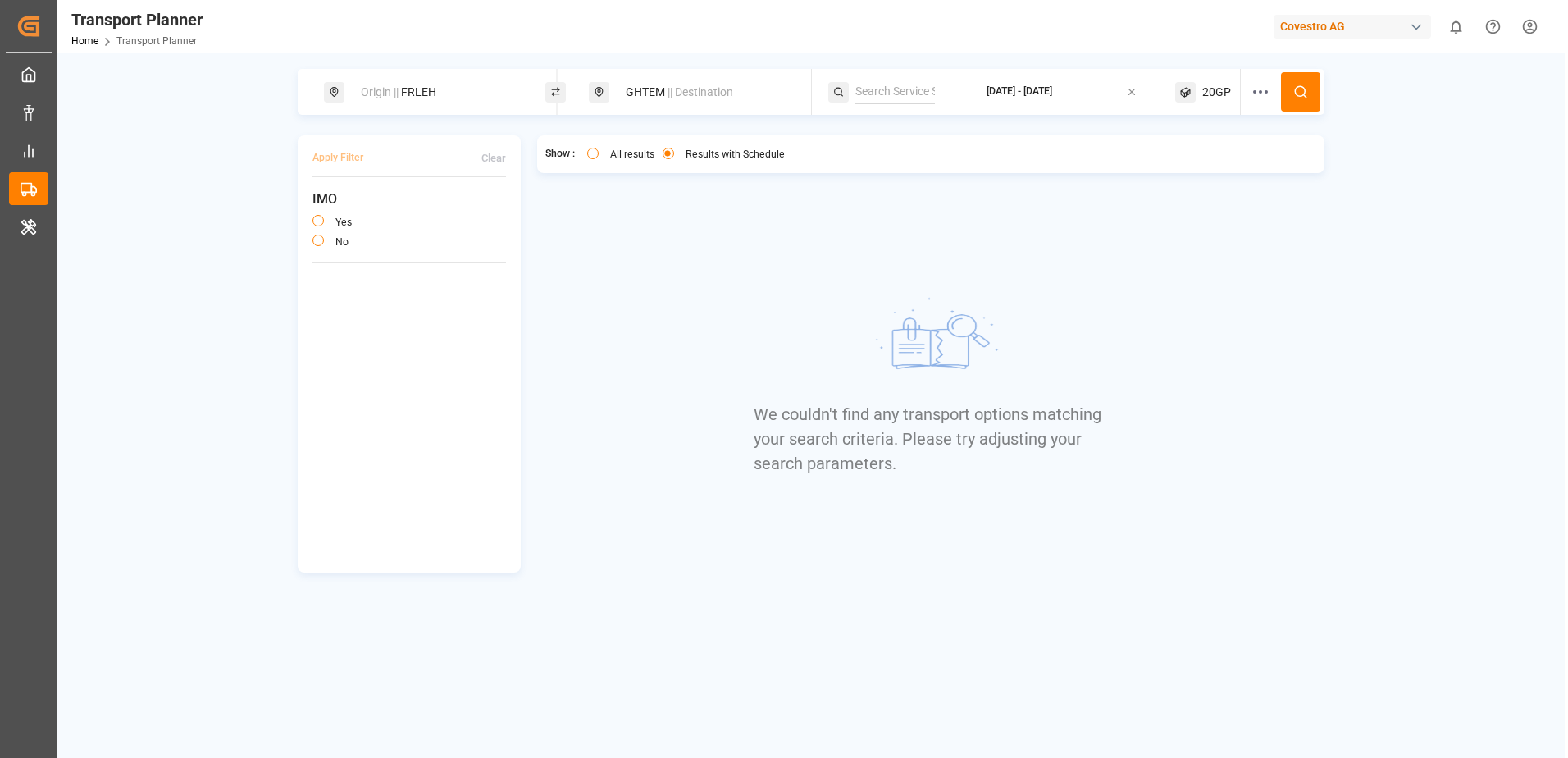
click at [1298, 89] on icon at bounding box center [1301, 92] width 15 height 15
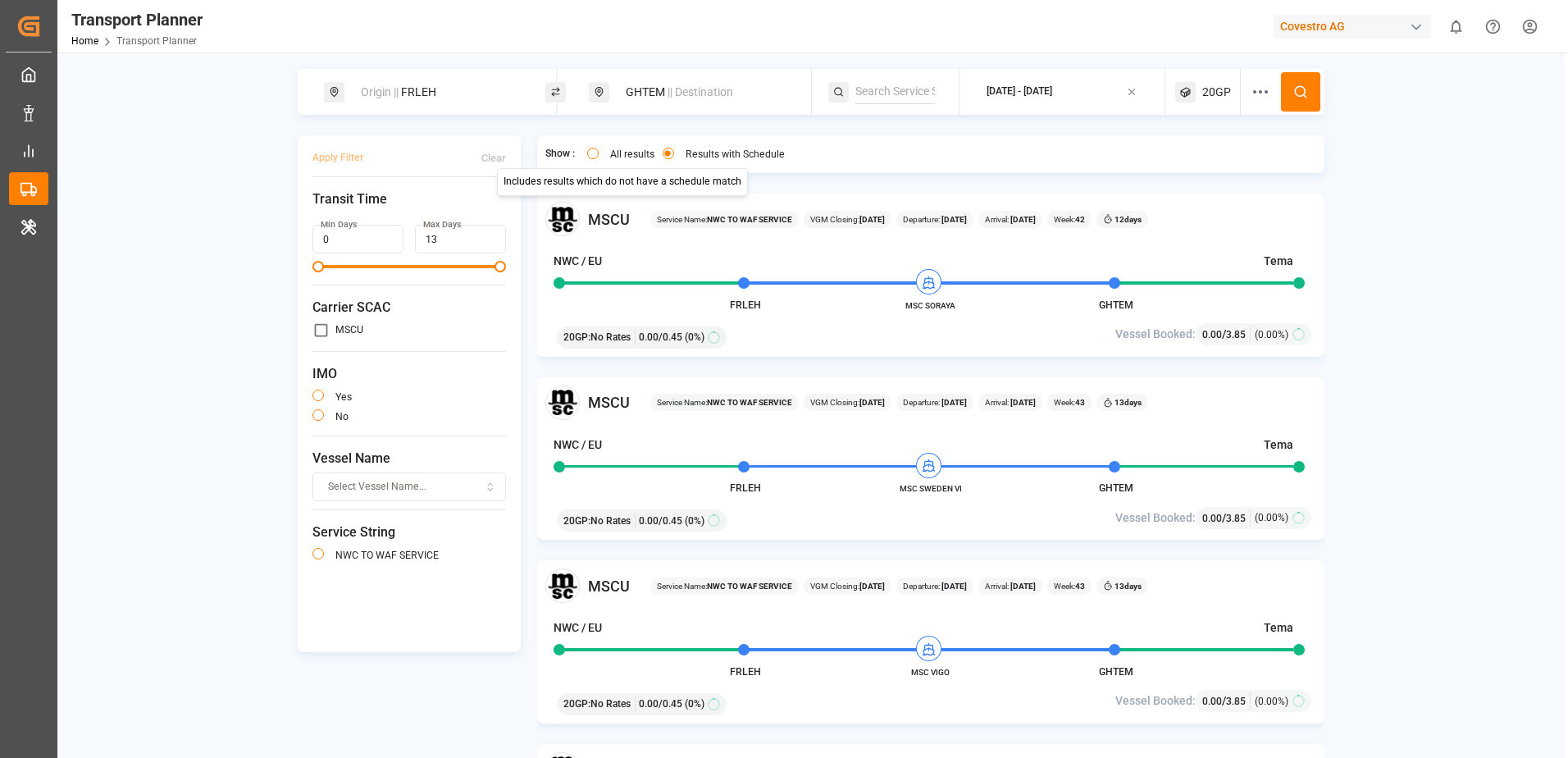
click at [590, 154] on button "All results" at bounding box center [593, 153] width 12 height 12
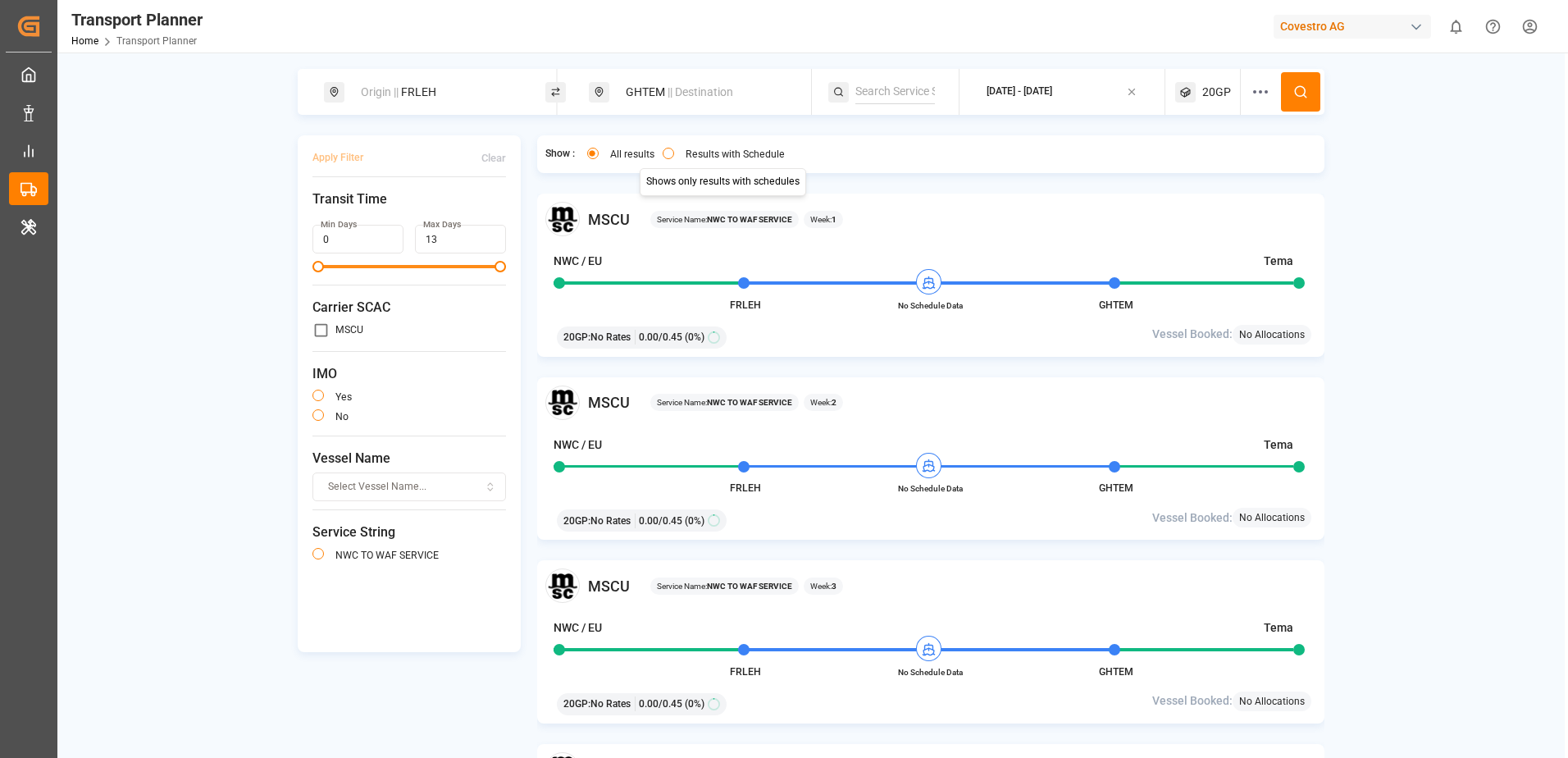
click at [669, 149] on button "Results with Schedule" at bounding box center [669, 153] width 12 height 12
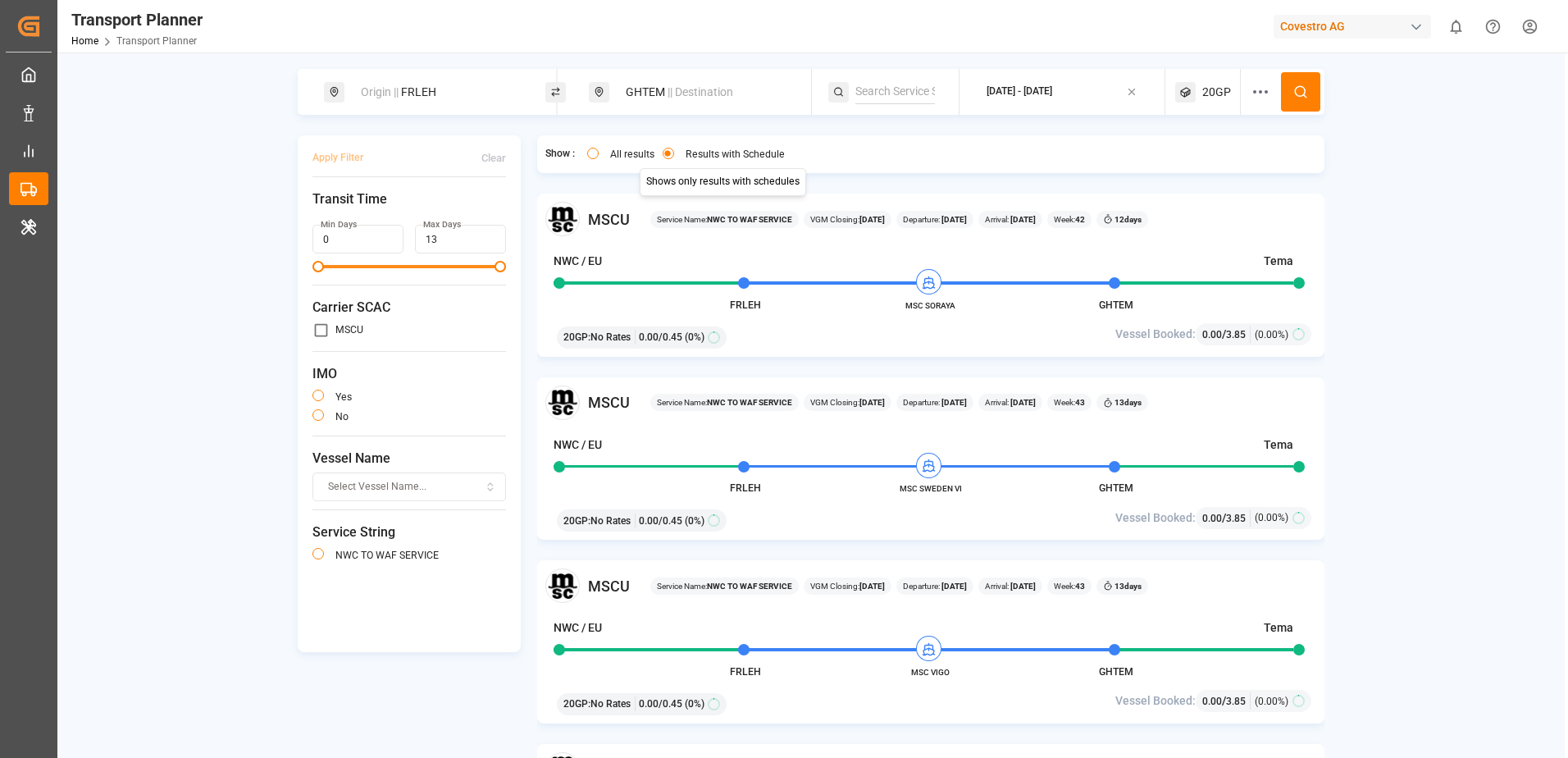
click at [470, 90] on div "Origin || FRLEH" at bounding box center [439, 92] width 177 height 30
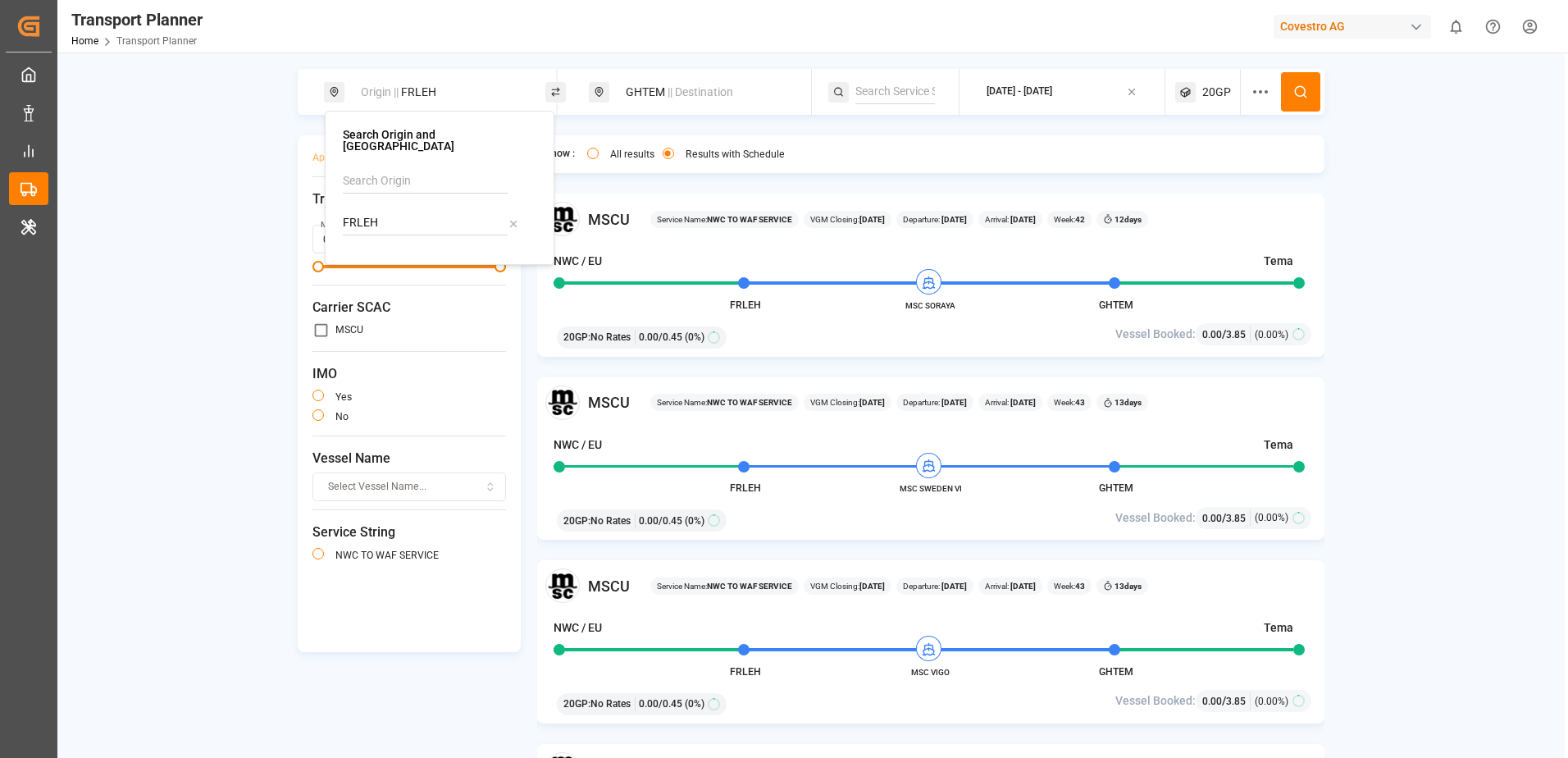
drag, startPoint x: 430, startPoint y: 216, endPoint x: 298, endPoint y: 212, distance: 132.1
click at [298, 212] on body "Created by potrace 1.15, written by [PERSON_NAME] [DATE]-[DATE] Created by potr…" at bounding box center [784, 379] width 1568 height 758
type input "F"
click at [481, 259] on div "ESBCN [GEOGRAPHIC_DATA]" at bounding box center [443, 276] width 159 height 35
type input "ESBCN"
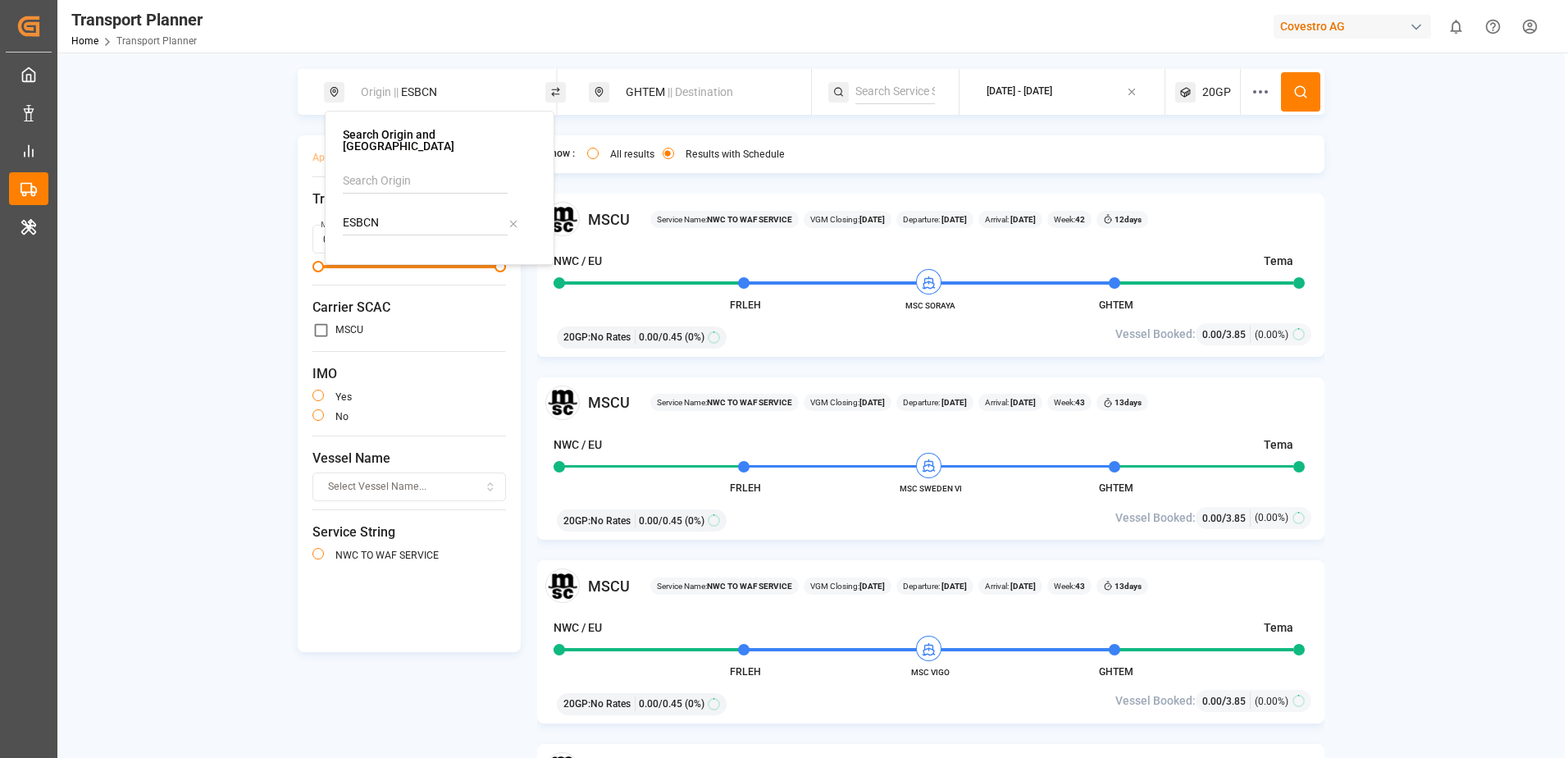
click at [667, 96] on div "GHTEM || Destination" at bounding box center [705, 92] width 177 height 30
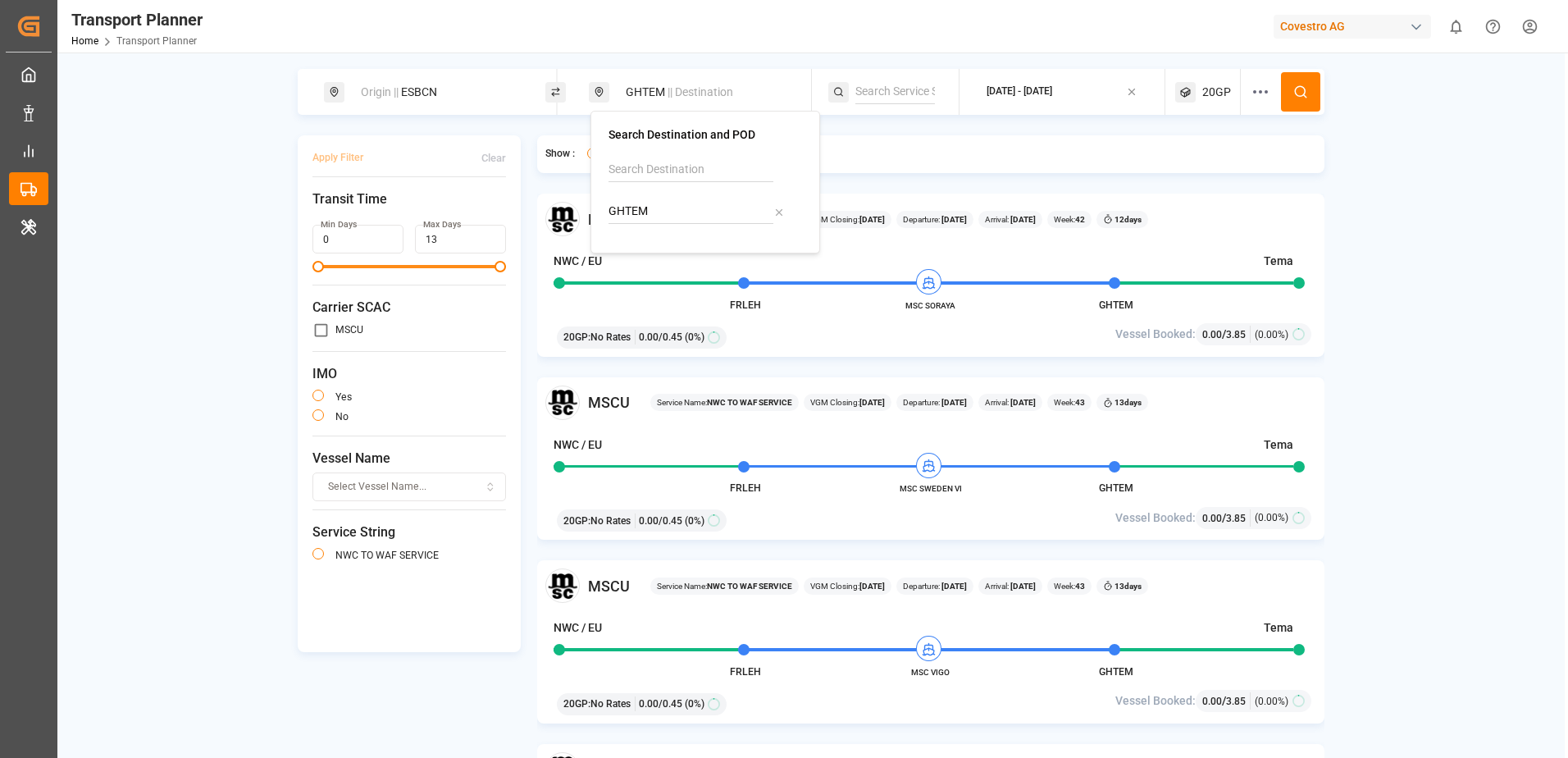
drag, startPoint x: 656, startPoint y: 209, endPoint x: 556, endPoint y: 204, distance: 100.1
click at [556, 204] on body "Created by potrace 1.15, written by [PERSON_NAME] [DATE]-[DATE] Created by potr…" at bounding box center [784, 379] width 1568 height 758
type input "G"
click at [738, 261] on div "INNSA [PERSON_NAME] ([PERSON_NAME])" at bounding box center [708, 273] width 159 height 51
type input "INNSA"
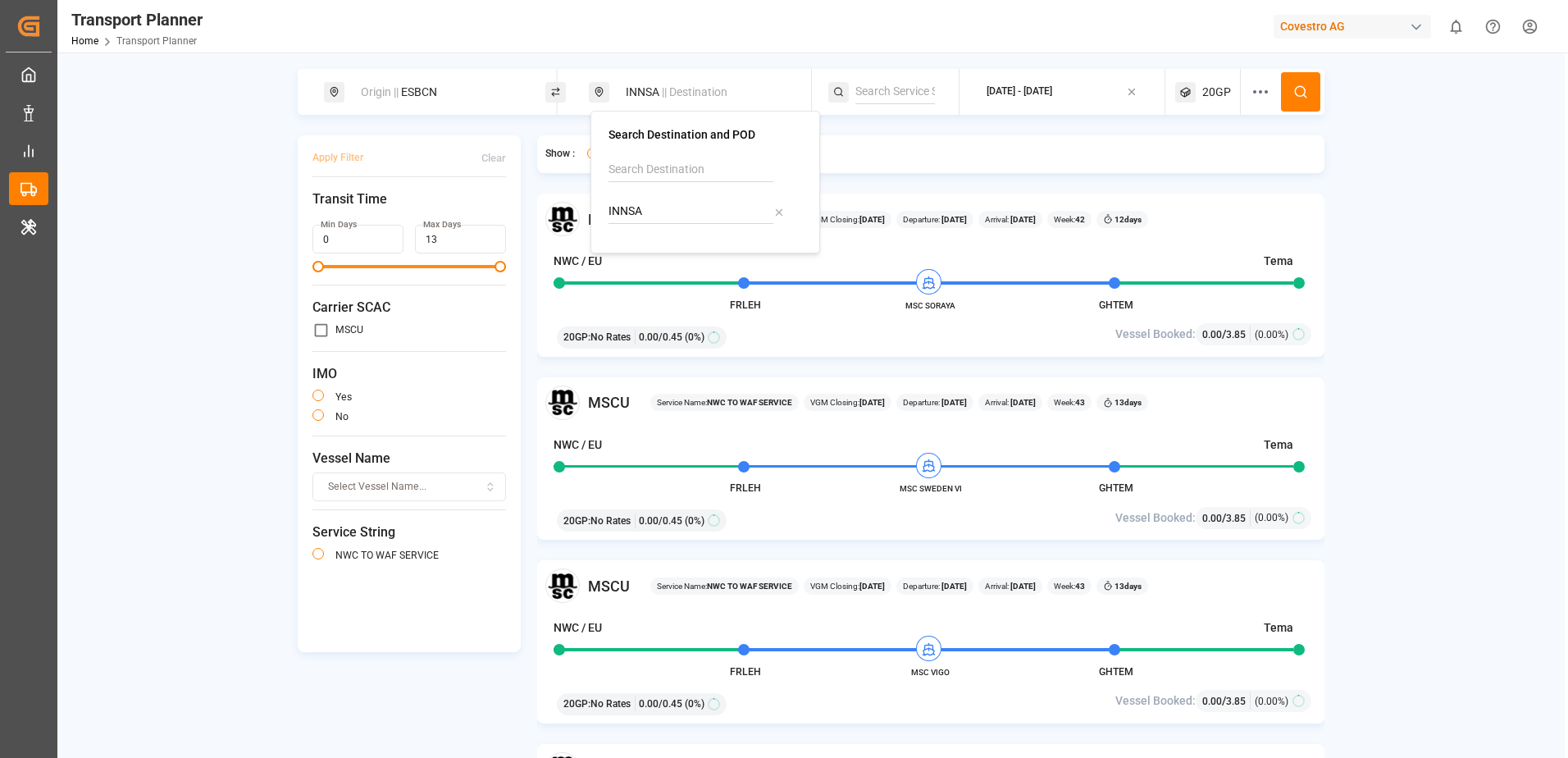
click at [1511, 164] on div "Origin || ESBCN INNSA || Destination [DATE] - [DATE] 20GP Apply Filter Clear Tr…" at bounding box center [811, 434] width 1507 height 731
click at [1295, 103] on button at bounding box center [1300, 92] width 40 height 40
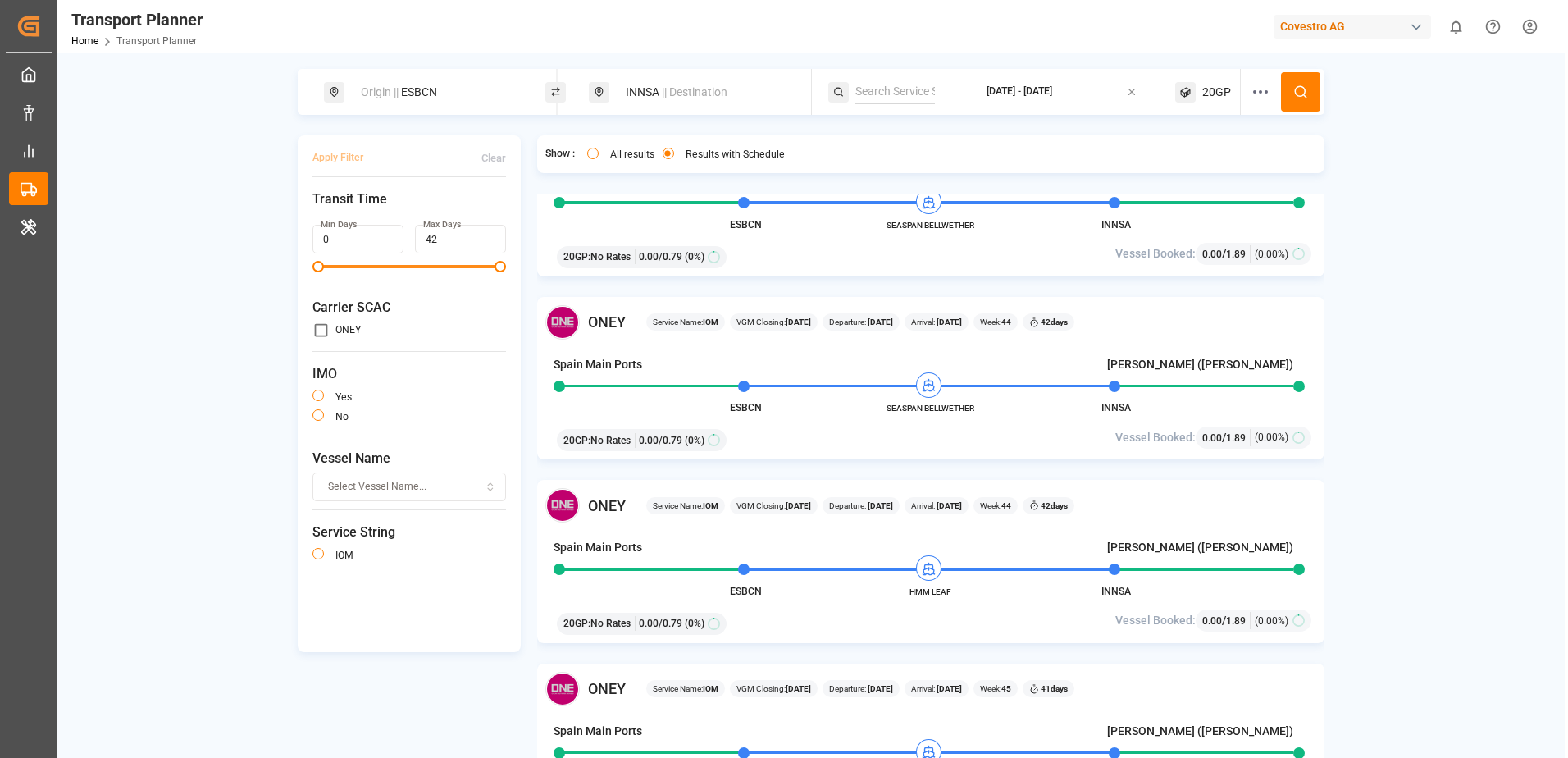
scroll to position [492, 0]
